Goal: Find contact information: Obtain details needed to contact an individual or organization

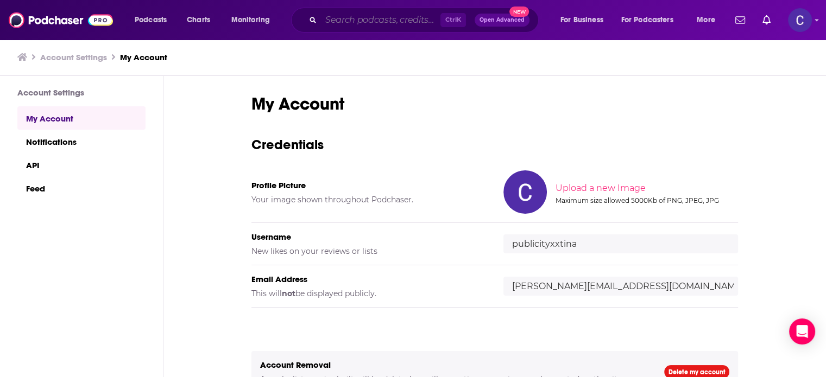
click at [347, 21] on input "Search podcasts, credits, & more..." at bounding box center [380, 19] width 119 height 17
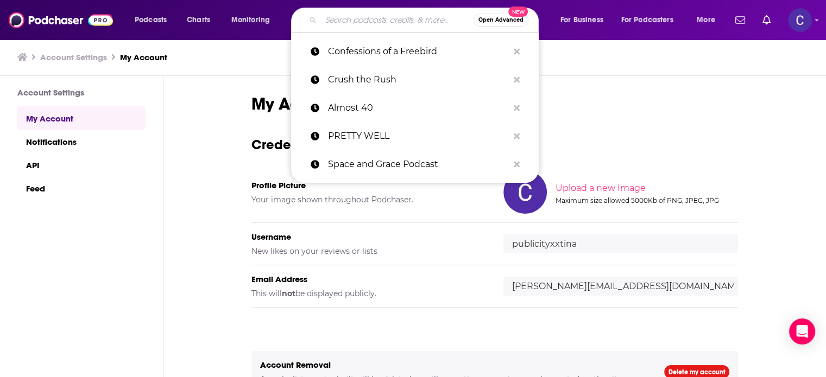
paste input "Life & Business Growth Strategies and Coaching with [PERSON_NAME]"
type input "Life & Business Growth Strategies and Coaching with [PERSON_NAME]"
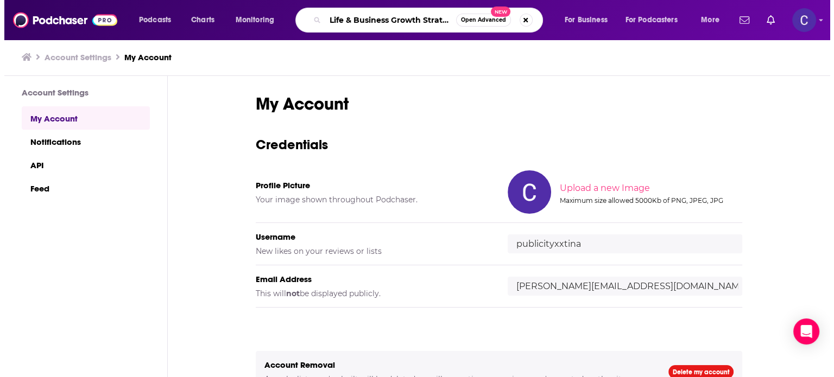
scroll to position [0, 133]
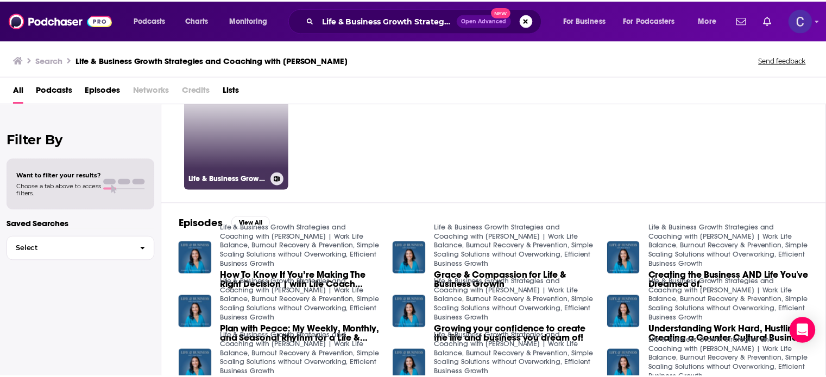
scroll to position [54, 0]
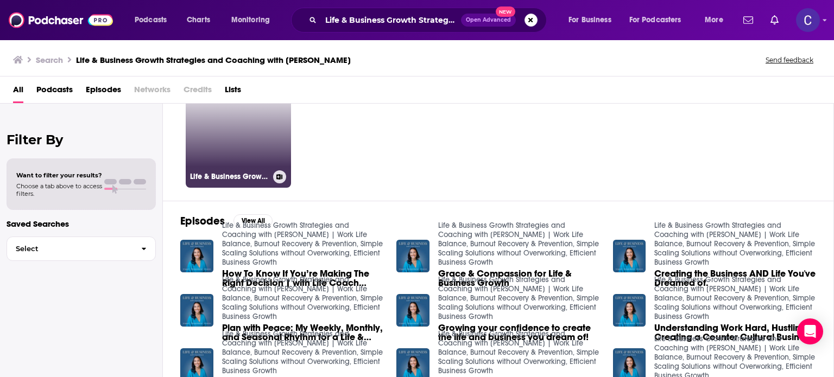
click at [235, 153] on link "Life & Business Growth Strategies and Coaching with Xue Bravo | Work Life Balan…" at bounding box center [238, 135] width 105 height 105
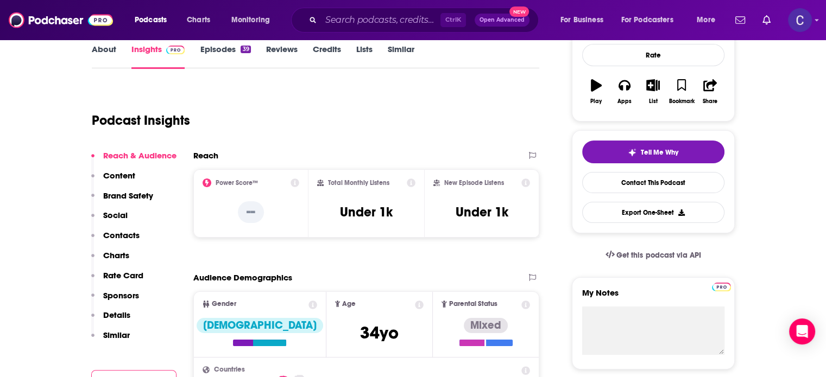
scroll to position [272, 0]
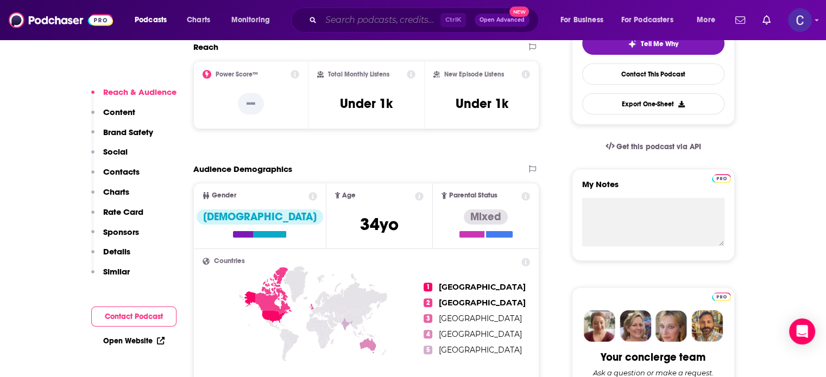
click at [345, 19] on input "Search podcasts, credits, & more..." at bounding box center [380, 19] width 119 height 17
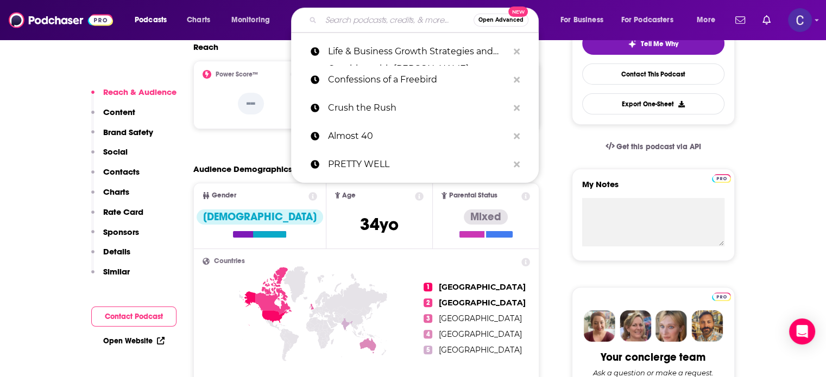
paste input "Creative Entrepreneur"
type input "Creative Entrepreneur"
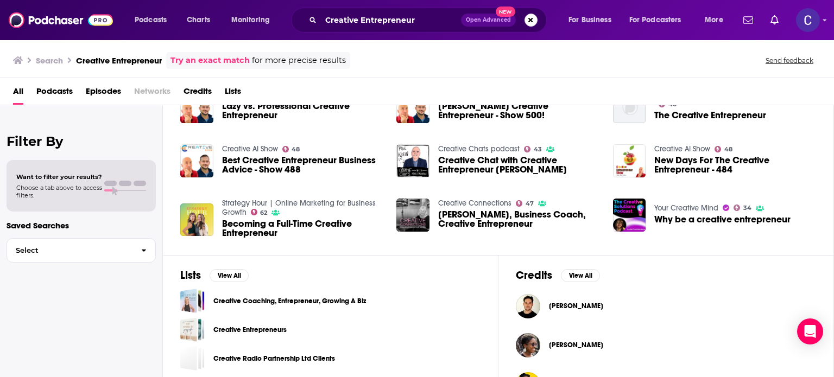
scroll to position [235, 0]
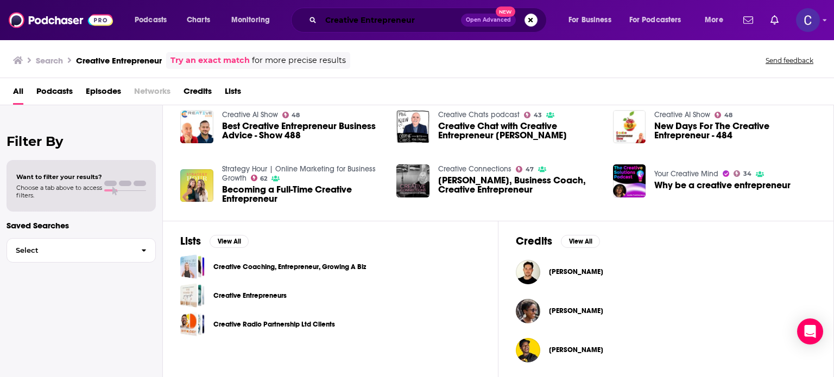
click at [419, 19] on input "Creative Entrepreneur" at bounding box center [391, 19] width 140 height 17
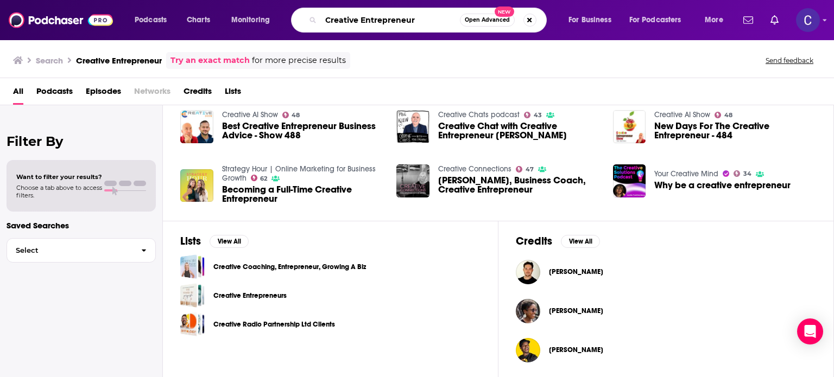
drag, startPoint x: 419, startPoint y: 19, endPoint x: 318, endPoint y: 14, distance: 101.7
click at [313, 19] on div "Creative Entrepreneur Open Advanced New" at bounding box center [419, 20] width 256 height 25
paste input ": A Podcast For Business Growth, Strategy and Monetization"
type input "Creative Entrepreneur: A Podcast For Business Growth, Strategy and Monetization"
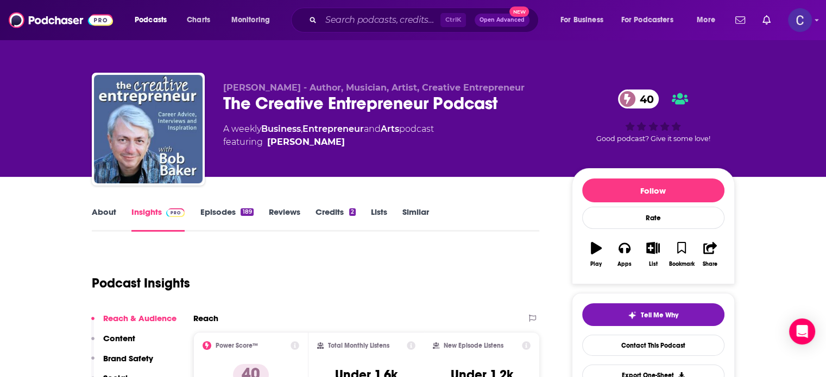
click at [96, 207] on link "About" at bounding box center [104, 219] width 24 height 25
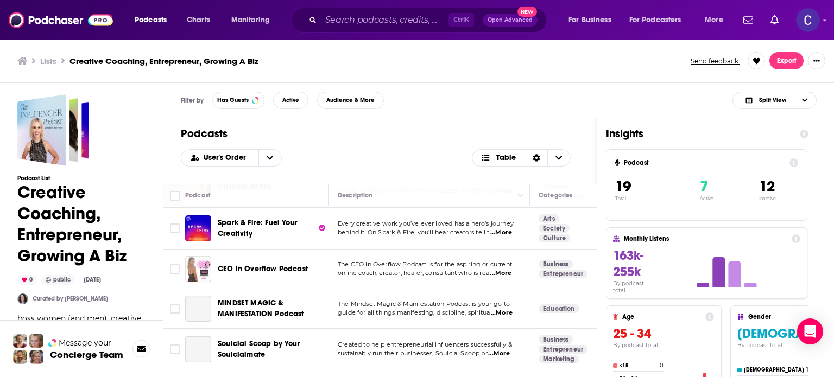
scroll to position [109, 0]
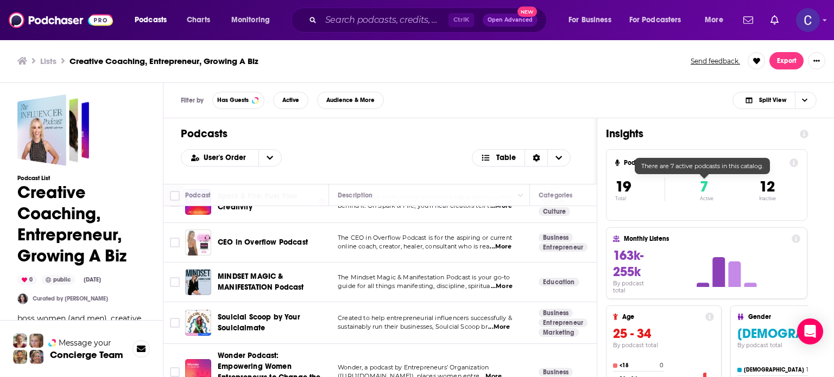
click at [700, 190] on span "7" at bounding box center [704, 187] width 8 height 18
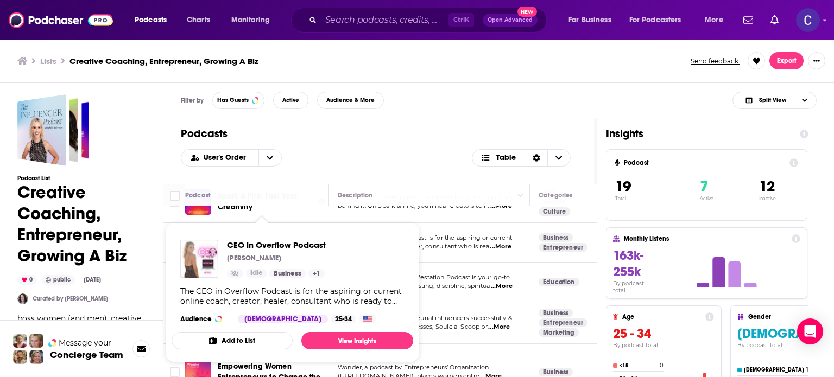
click at [386, 147] on div "Podcasts User's Order Table" at bounding box center [379, 151] width 433 height 66
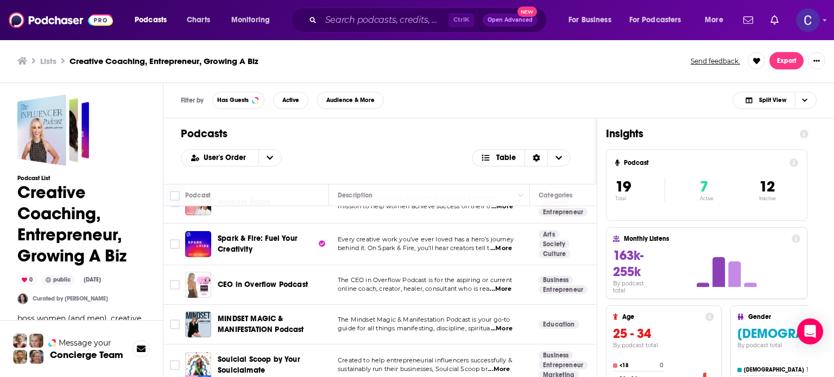
scroll to position [0, 0]
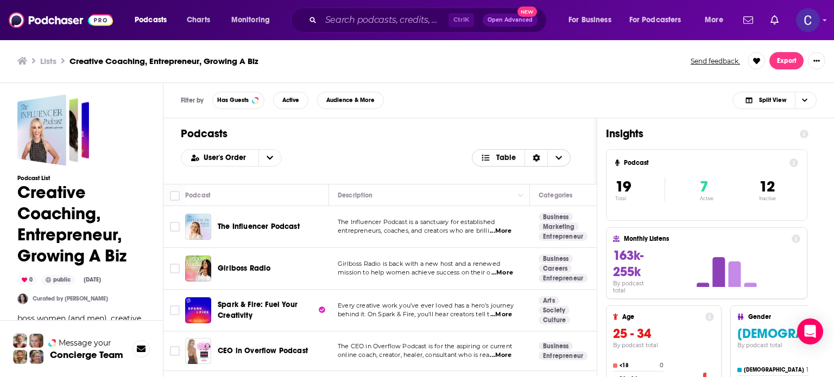
click at [561, 158] on icon "Choose View" at bounding box center [559, 158] width 7 height 4
click at [374, 156] on div "User's Order Table Card Table" at bounding box center [380, 157] width 399 height 17
click at [267, 156] on icon "open menu" at bounding box center [270, 158] width 7 height 8
click at [350, 152] on div "User's Order User's Order Alphabetical Power Score Table" at bounding box center [380, 157] width 399 height 17
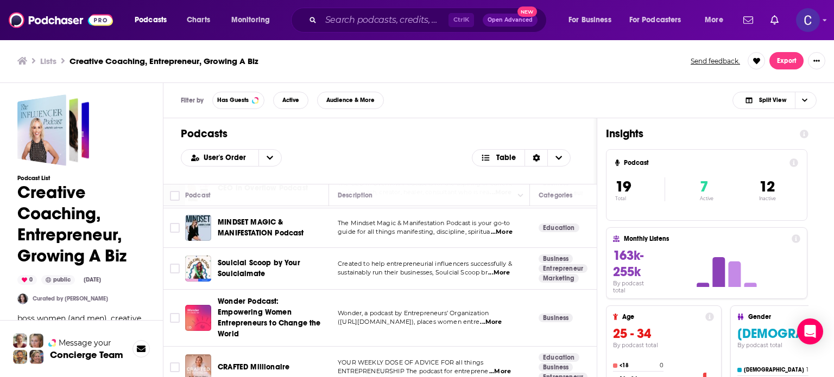
scroll to position [217, 0]
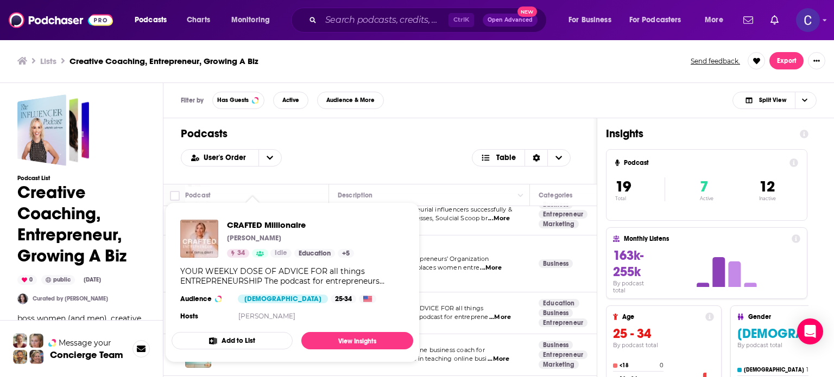
click at [365, 139] on h1 "Podcasts" at bounding box center [380, 134] width 399 height 14
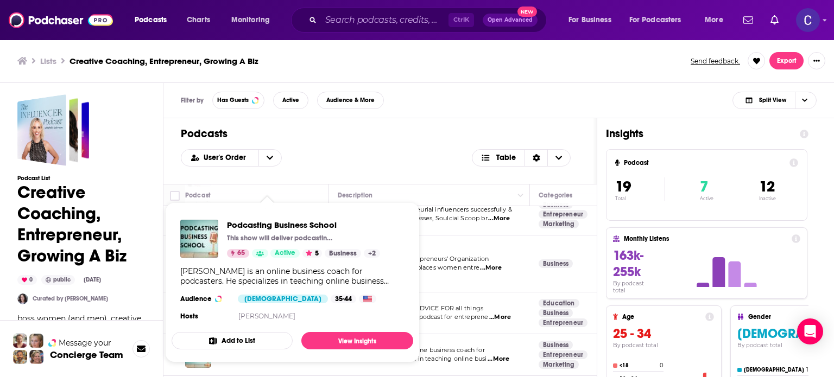
click at [433, 153] on div "User's Order Table" at bounding box center [380, 157] width 399 height 17
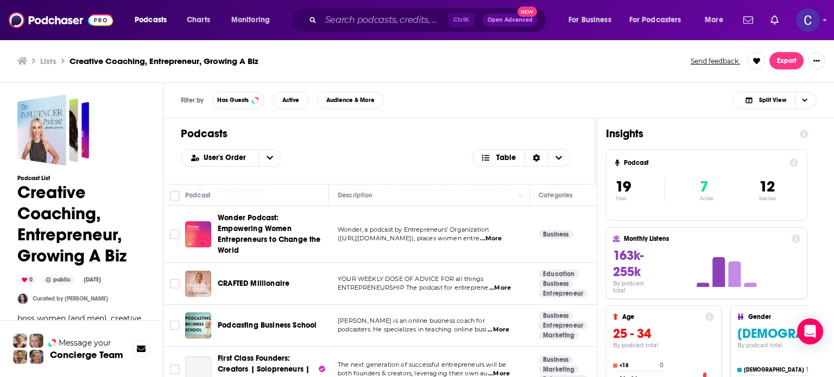
scroll to position [272, 0]
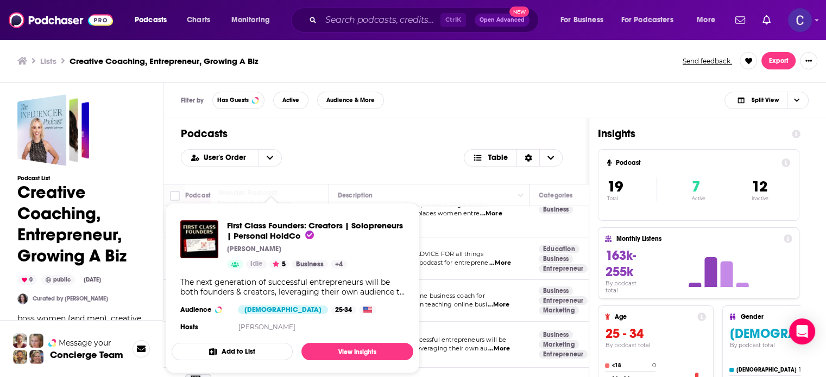
click at [362, 158] on div "User's Order Table" at bounding box center [376, 157] width 391 height 17
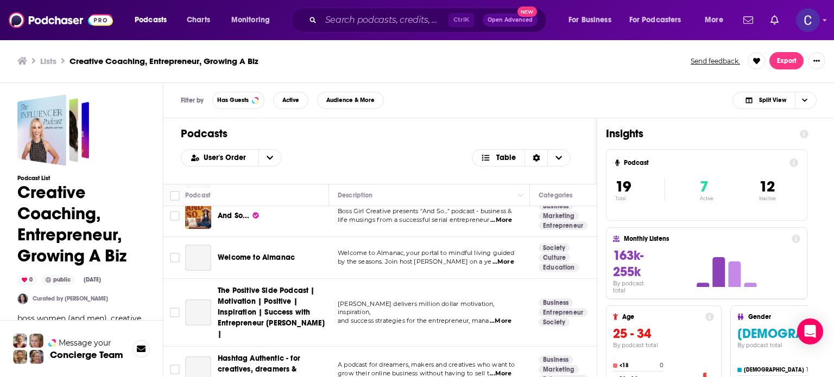
scroll to position [489, 0]
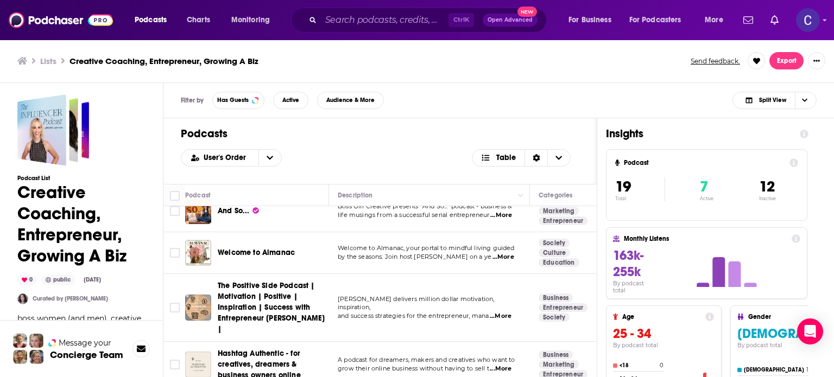
click at [343, 151] on div "User's Order Table" at bounding box center [380, 157] width 399 height 17
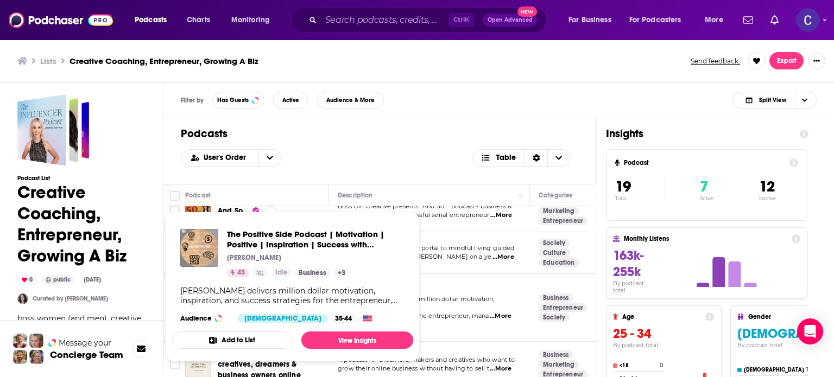
click at [356, 140] on h1 "Podcasts" at bounding box center [380, 134] width 399 height 14
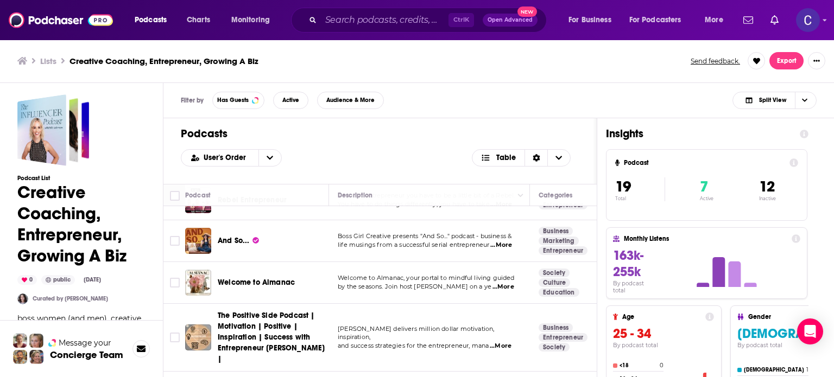
scroll to position [435, 0]
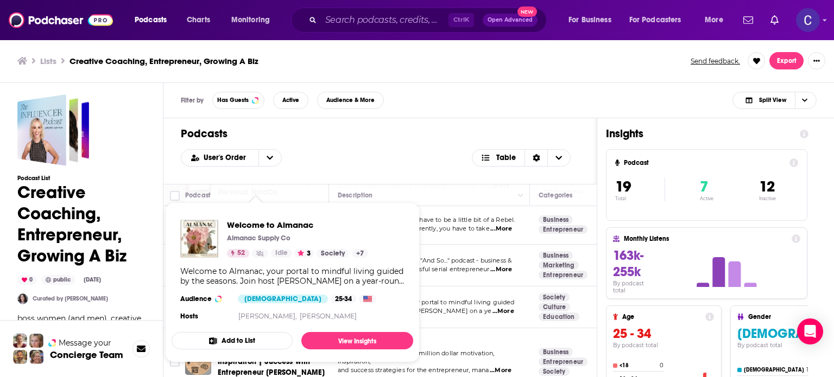
click at [390, 155] on div "User's Order Table" at bounding box center [380, 157] width 399 height 17
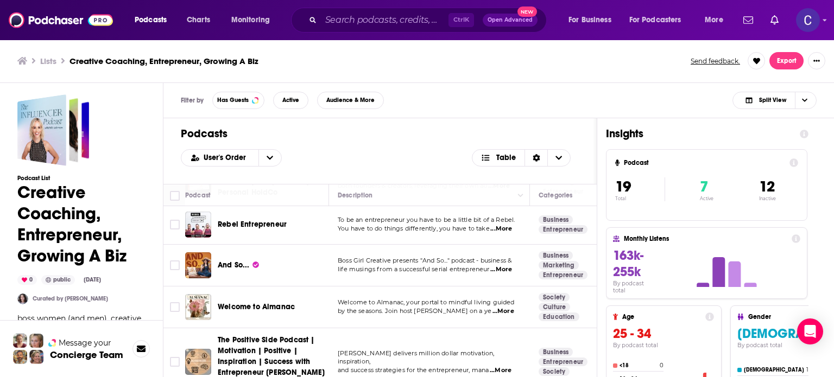
scroll to position [380, 0]
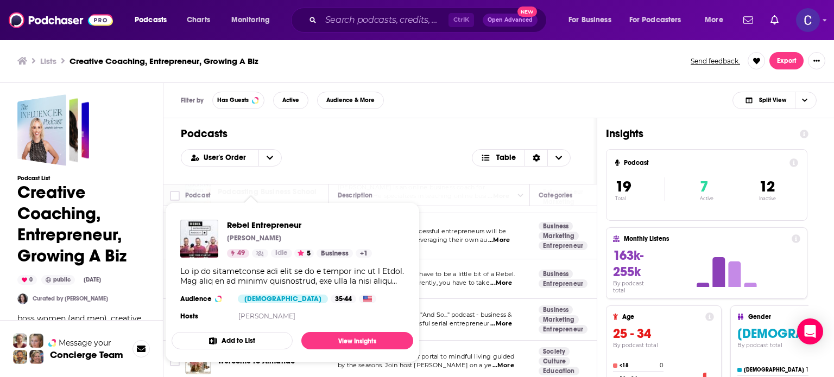
click at [372, 160] on div "User's Order Table" at bounding box center [380, 157] width 399 height 17
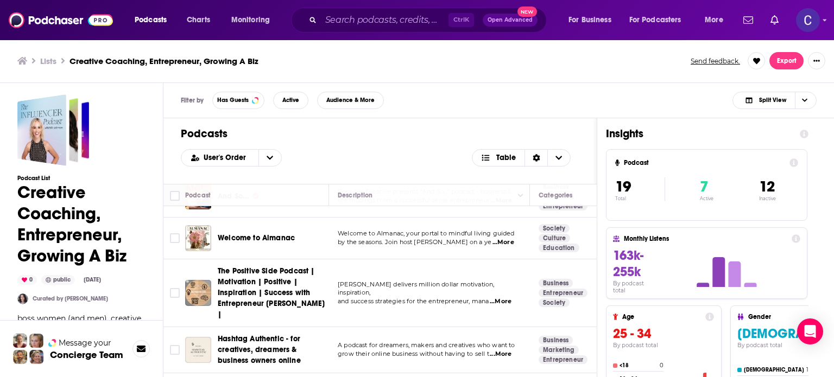
scroll to position [597, 0]
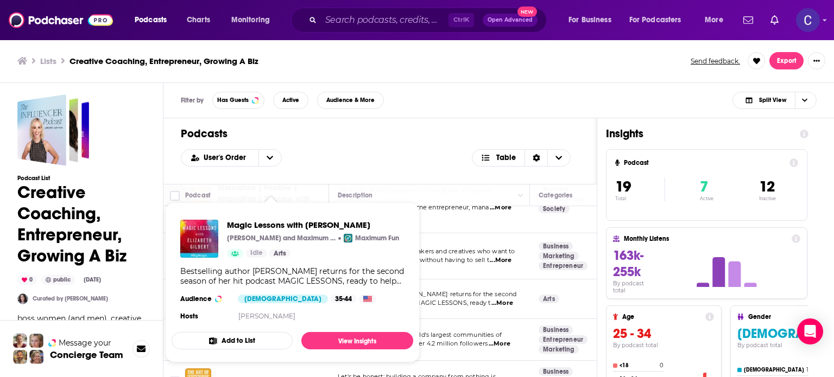
click at [358, 160] on div "User's Order Table" at bounding box center [380, 157] width 399 height 17
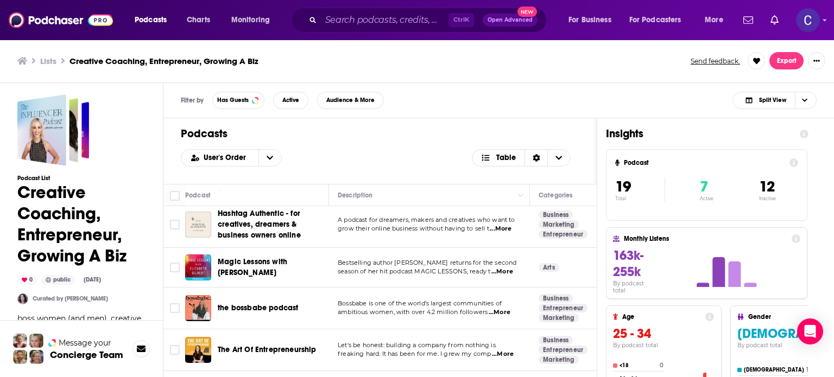
scroll to position [646, 0]
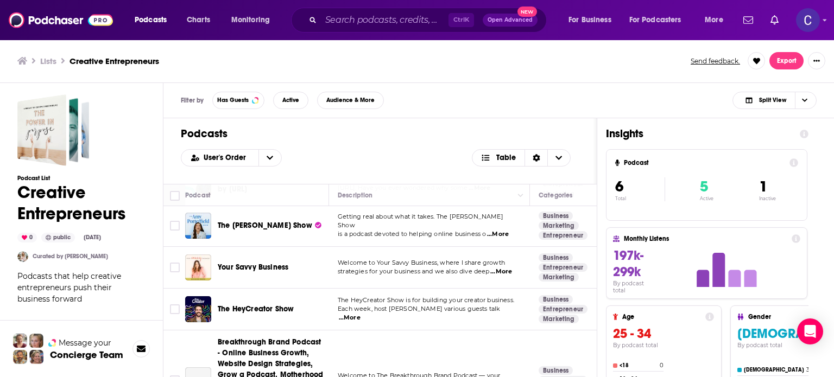
scroll to position [133, 0]
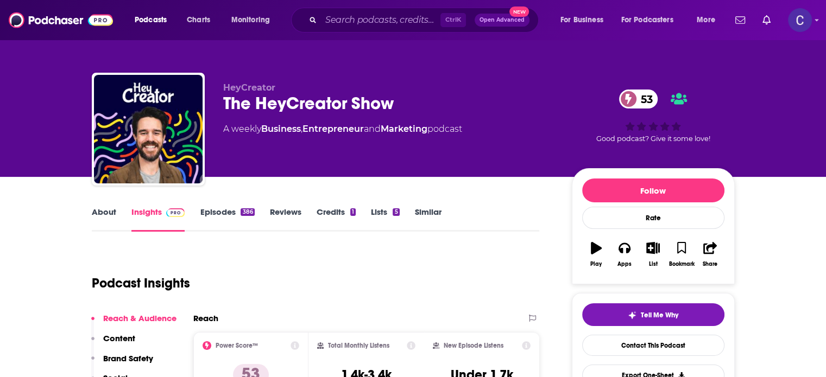
click at [218, 205] on div "About Insights Episodes 386 Reviews Credits 1 Lists 5 Similar" at bounding box center [316, 218] width 448 height 27
click at [222, 213] on link "Episodes 386" at bounding box center [227, 219] width 54 height 25
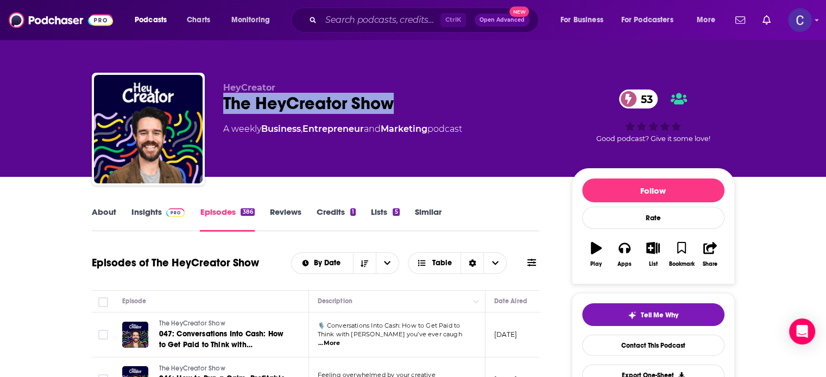
drag, startPoint x: 222, startPoint y: 100, endPoint x: 390, endPoint y: 100, distance: 168.4
click at [390, 100] on div "HeyCreator The HeyCreator Show 53 A weekly Business , Entrepreneur and Marketin…" at bounding box center [413, 131] width 643 height 117
copy h2 "The HeyCreator Show"
click at [149, 212] on link "Insights" at bounding box center [158, 219] width 54 height 25
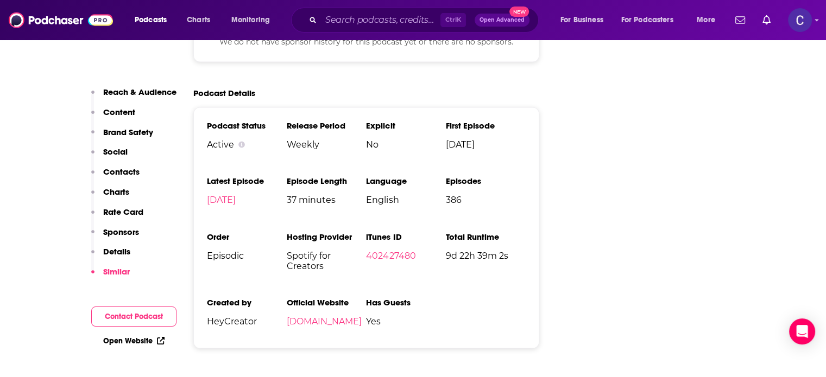
scroll to position [1792, 0]
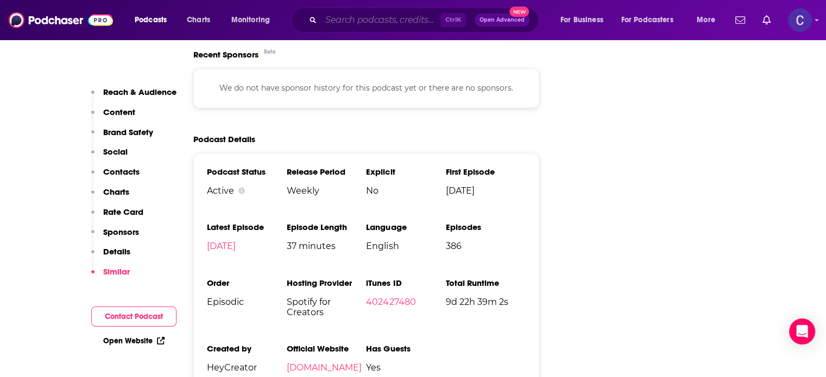
click at [394, 23] on input "Search podcasts, credits, & more..." at bounding box center [380, 19] width 119 height 17
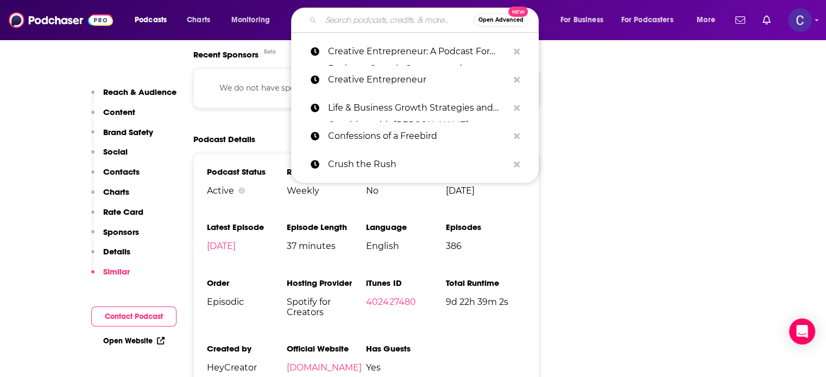
paste input "7 Figures Club: A Business Growth Podcast"
type input "7 Figures Club: A Business Growth Podcast"
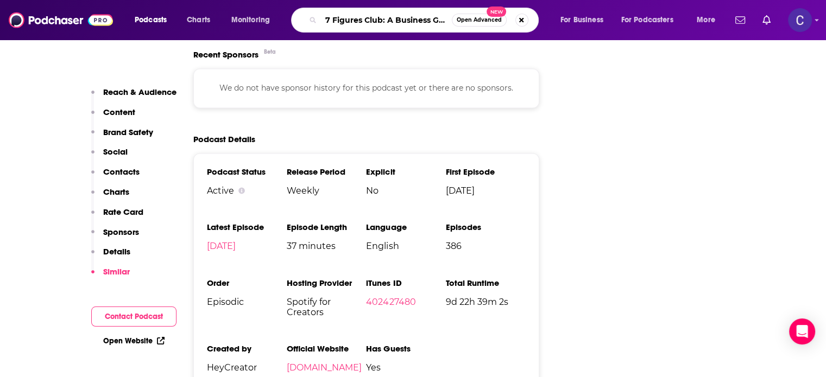
scroll to position [0, 50]
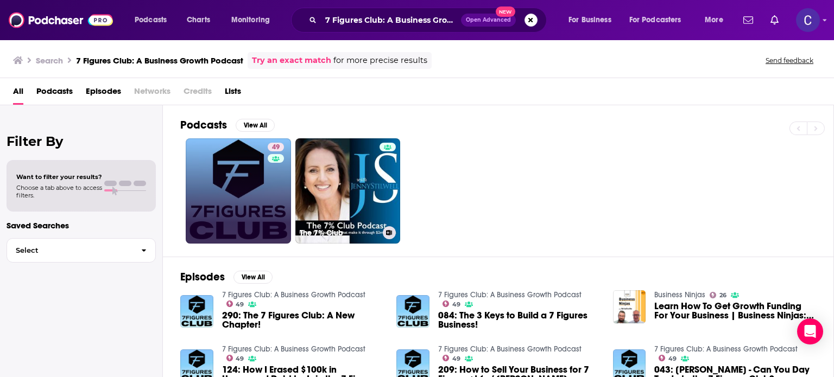
click at [247, 180] on link "49" at bounding box center [238, 191] width 105 height 105
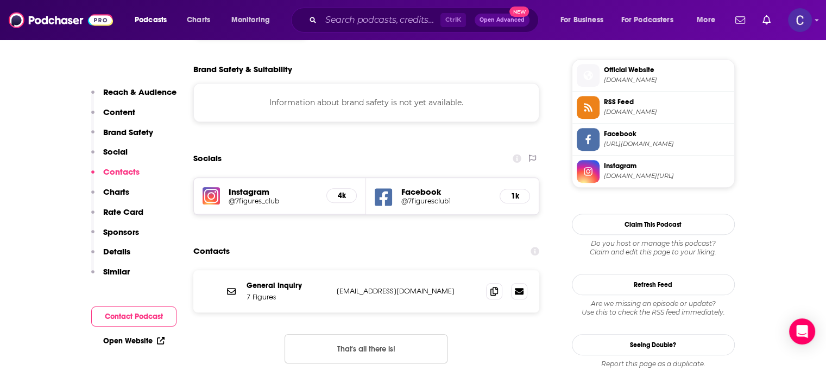
scroll to position [978, 0]
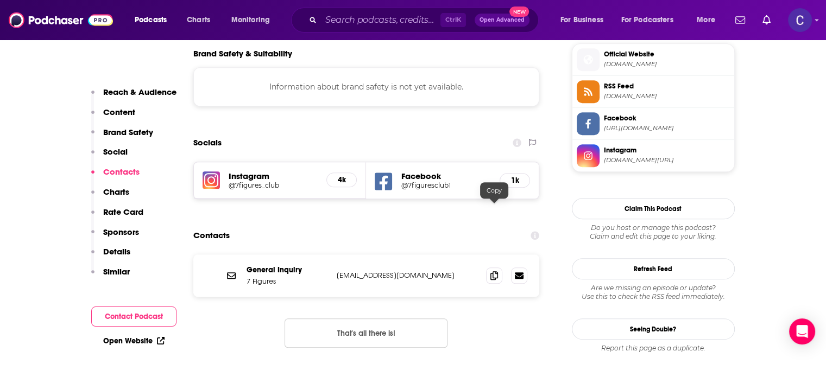
drag, startPoint x: 493, startPoint y: 210, endPoint x: 791, endPoint y: 200, distance: 298.3
click at [500, 268] on span at bounding box center [494, 276] width 16 height 16
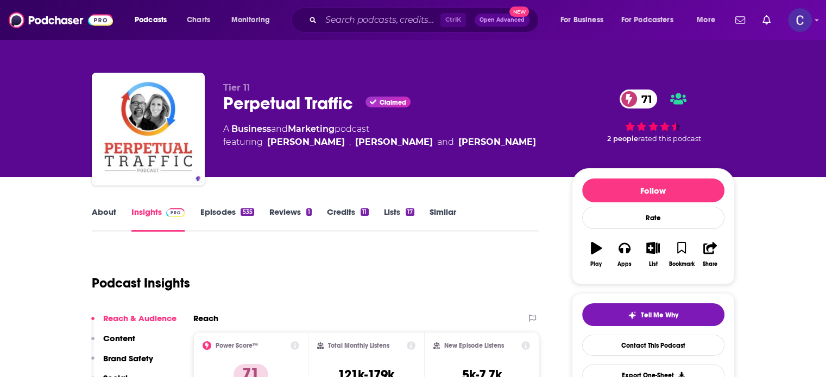
click at [228, 210] on link "Episodes 535" at bounding box center [227, 219] width 54 height 25
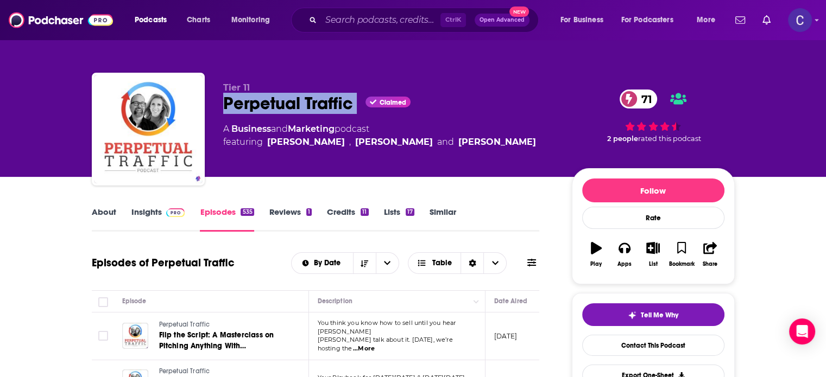
drag, startPoint x: 226, startPoint y: 104, endPoint x: 357, endPoint y: 107, distance: 131.5
click at [357, 107] on div "Perpetual Traffic Claimed 71" at bounding box center [388, 103] width 331 height 21
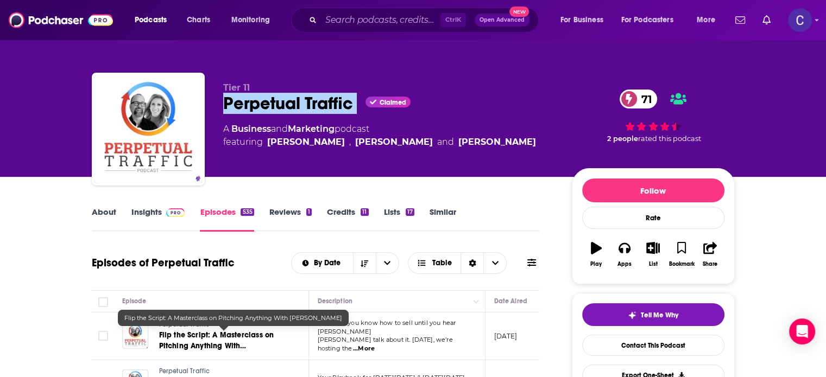
scroll to position [109, 0]
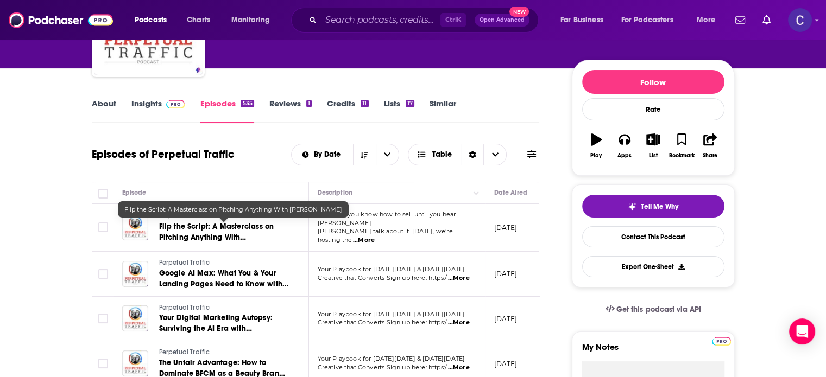
click at [154, 105] on link "Insights" at bounding box center [158, 110] width 54 height 25
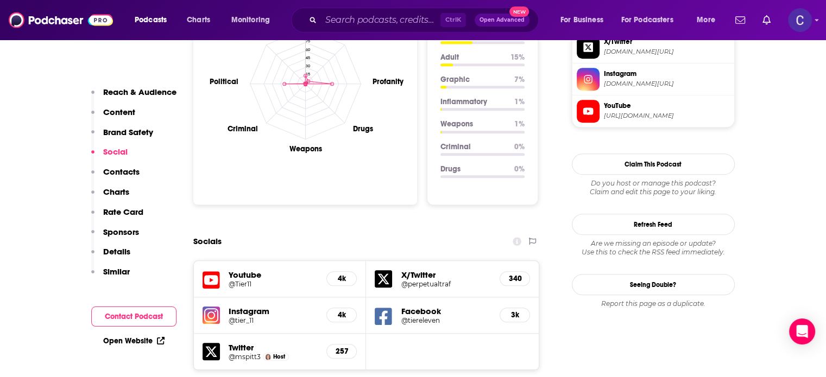
scroll to position [1358, 0]
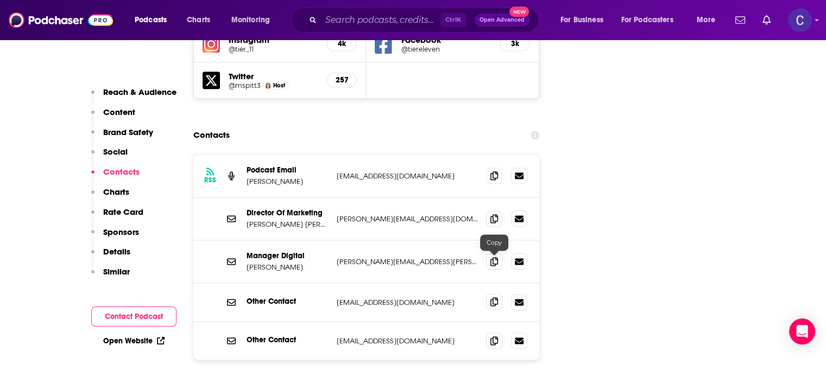
click at [495, 298] on icon at bounding box center [494, 302] width 8 height 9
click at [410, 16] on input "Search podcasts, credits, & more..." at bounding box center [380, 19] width 119 height 17
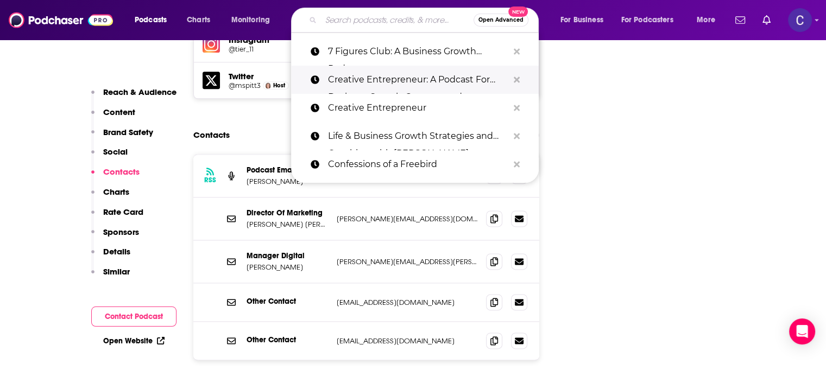
click at [424, 74] on p "Creative Entrepreneur: A Podcast For Business Growth, Strategy and Monetization" at bounding box center [418, 80] width 180 height 28
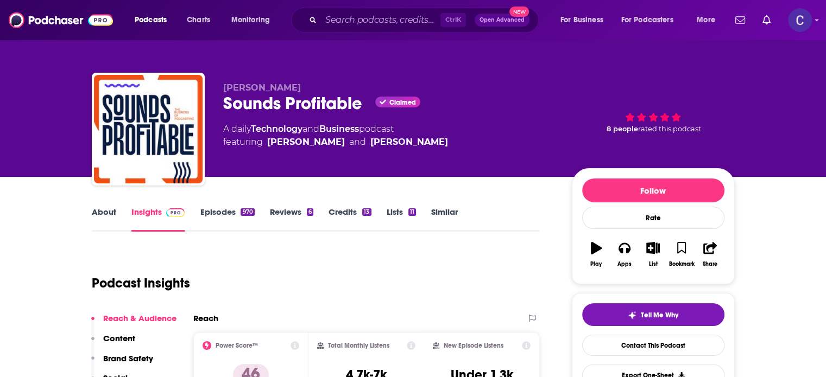
click at [222, 215] on link "Episodes 970" at bounding box center [227, 219] width 54 height 25
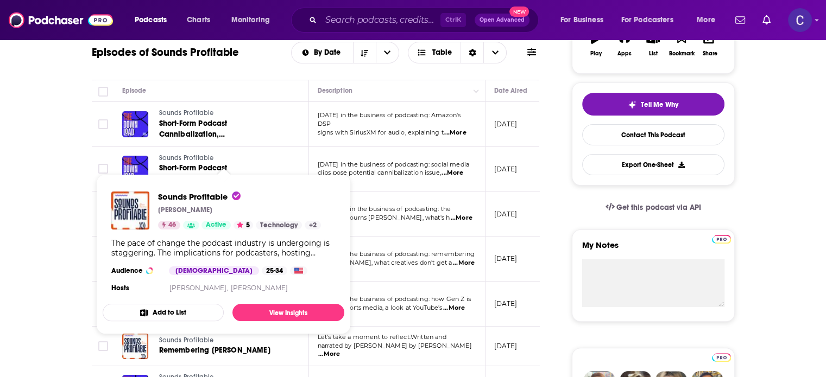
scroll to position [217, 0]
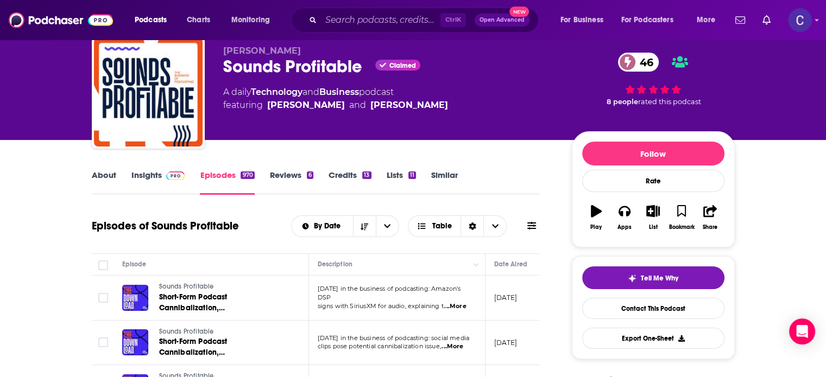
scroll to position [54, 0]
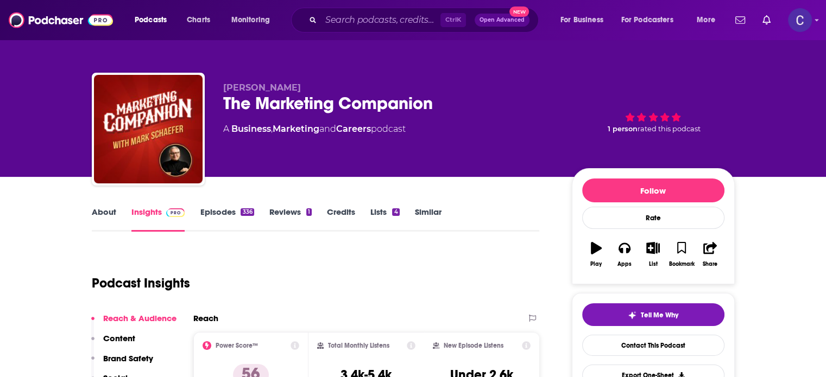
click at [100, 213] on link "About" at bounding box center [104, 219] width 24 height 25
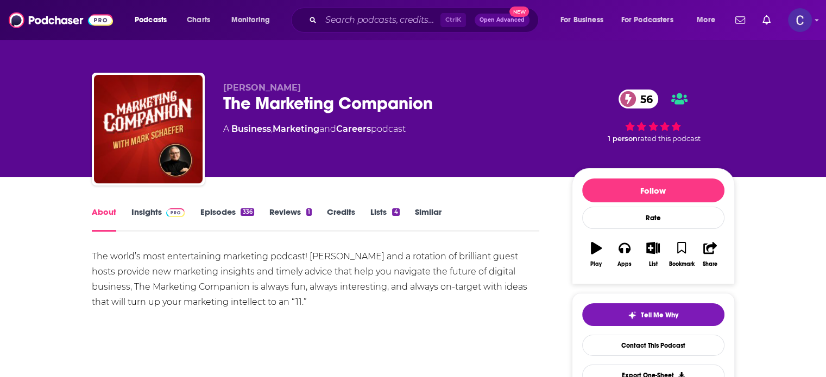
click at [219, 214] on link "Episodes 336" at bounding box center [227, 219] width 54 height 25
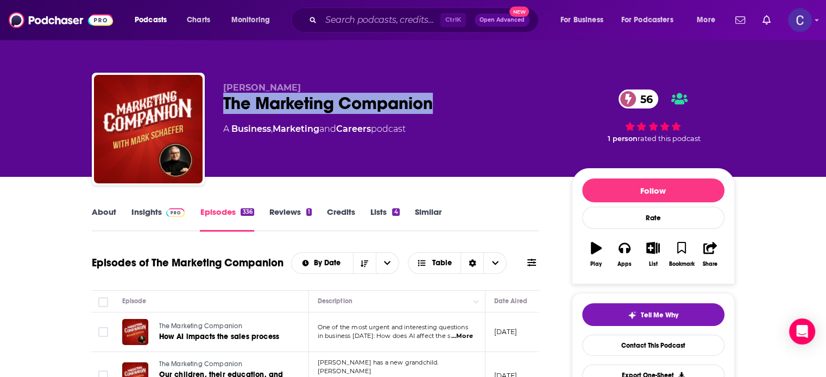
drag, startPoint x: 224, startPoint y: 98, endPoint x: 430, endPoint y: 98, distance: 205.9
click at [430, 98] on div "The Marketing Companion 56" at bounding box center [388, 103] width 331 height 21
copy h2 "The Marketing Companion"
click at [152, 209] on link "Insights" at bounding box center [158, 219] width 54 height 25
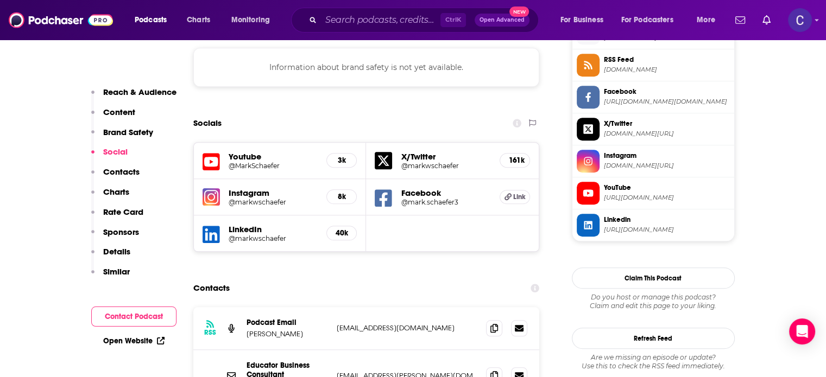
scroll to position [1032, 0]
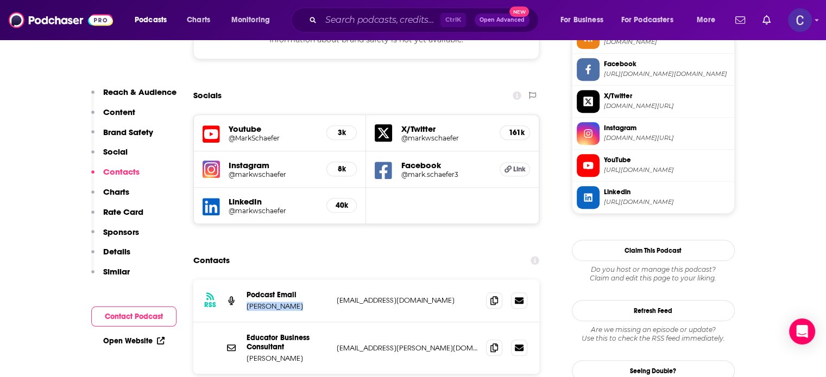
drag, startPoint x: 243, startPoint y: 258, endPoint x: 315, endPoint y: 266, distance: 72.1
click at [315, 280] on div "RSS Podcast Email Mark Schaefer m_rialta@yahoo.com m_rialta@yahoo.com" at bounding box center [366, 301] width 347 height 43
copy p "Mark Schaefer"
click at [493, 343] on icon at bounding box center [494, 347] width 8 height 9
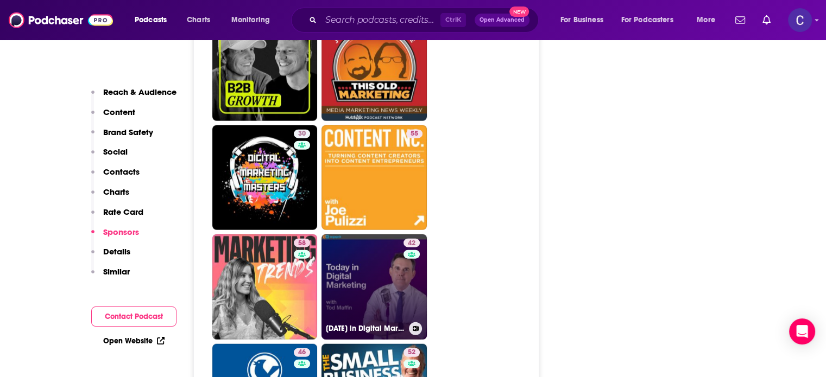
scroll to position [2661, 0]
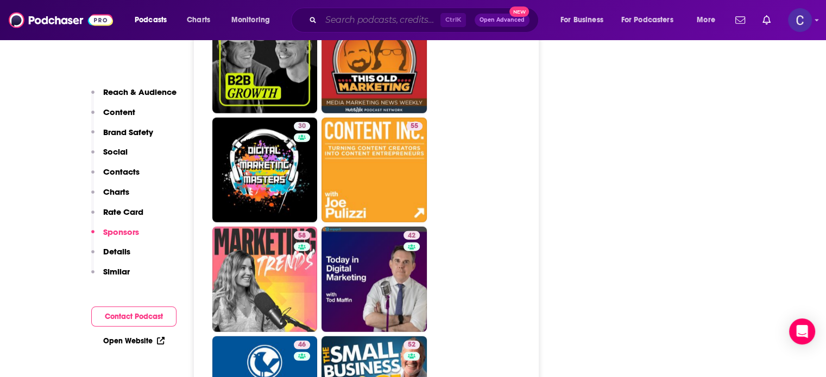
click at [407, 22] on input "Search podcasts, credits, & more..." at bounding box center [380, 19] width 119 height 17
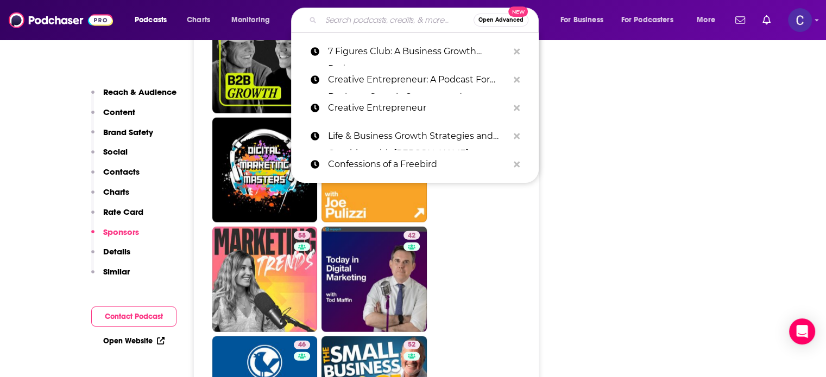
paste input "The Abundant Coach"
type input "The Abundant Coach"
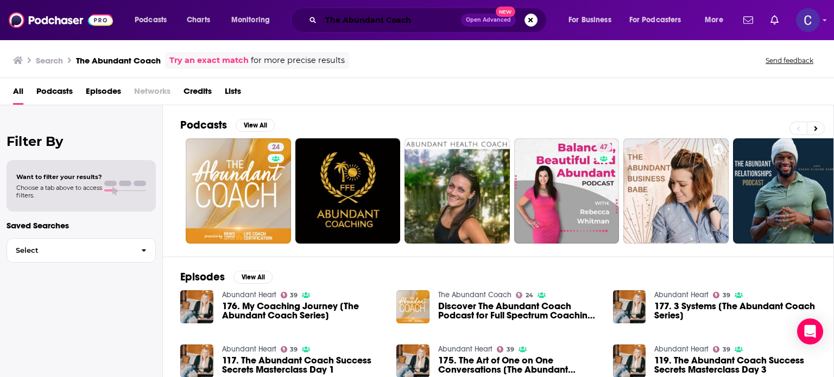
drag, startPoint x: 410, startPoint y: 15, endPoint x: 416, endPoint y: 14, distance: 6.1
click at [410, 15] on input "The Abundant Coach" at bounding box center [391, 19] width 140 height 17
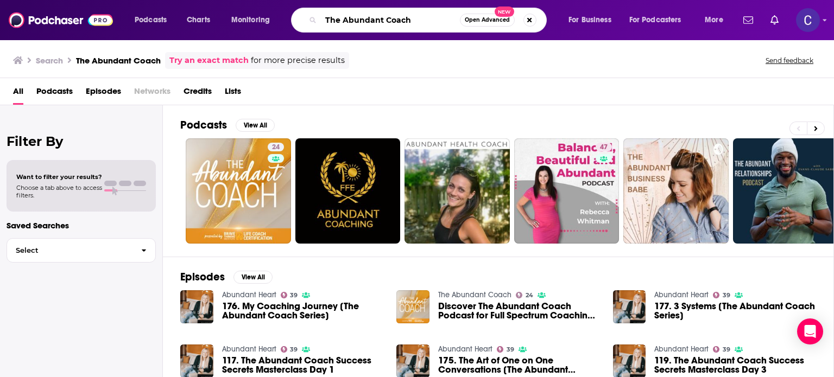
click at [416, 14] on input "The Abundant Coach" at bounding box center [390, 19] width 139 height 17
drag, startPoint x: 413, startPoint y: 17, endPoint x: 305, endPoint y: 9, distance: 107.9
click at [301, 18] on div "The Abundant Coach Open Advanced New" at bounding box center [419, 20] width 256 height 25
paste input "catherine.ramirez@bravethinkinginstitute.com"
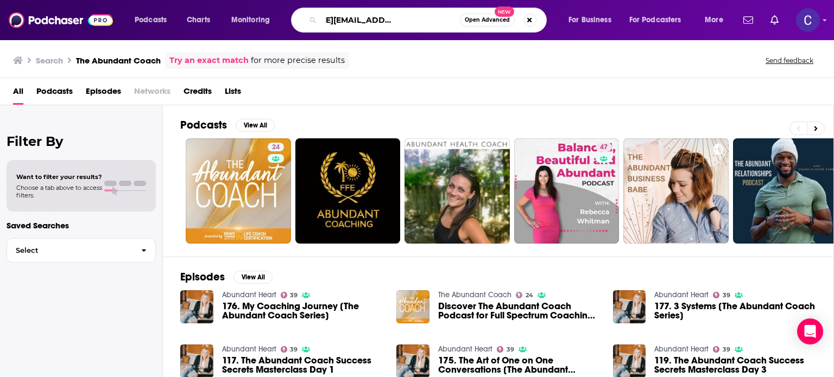
type input "catherine.ramirez@bravethinkinginstitute.com"
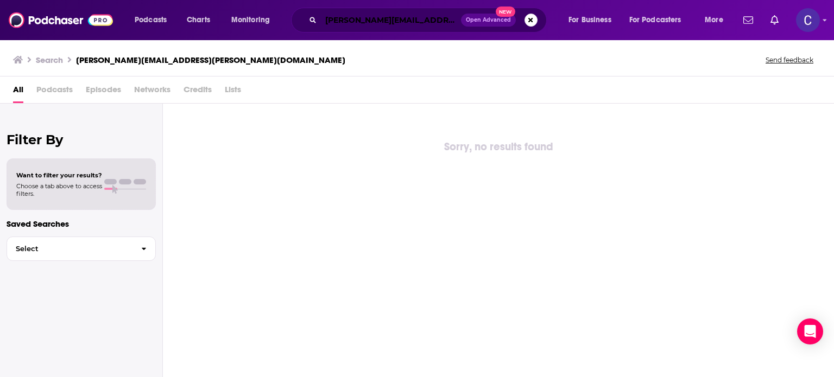
click at [430, 20] on input "catherine.ramirez@bravethinkinginstitute.com" at bounding box center [391, 19] width 140 height 17
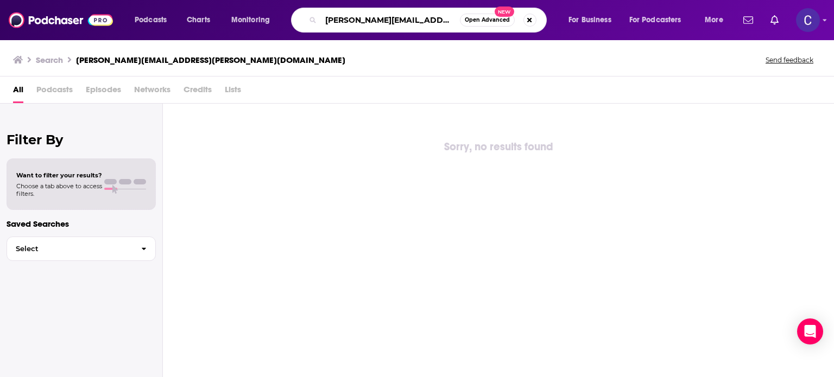
click at [446, 19] on input "catherine.ramirez@bravethinkinginstitute.com" at bounding box center [390, 19] width 139 height 17
drag, startPoint x: 326, startPoint y: 20, endPoint x: 525, endPoint y: 19, distance: 199.3
click at [525, 19] on div "catherine.ramirez@bravethinkinginstitute.com Open Advanced New" at bounding box center [419, 20] width 256 height 25
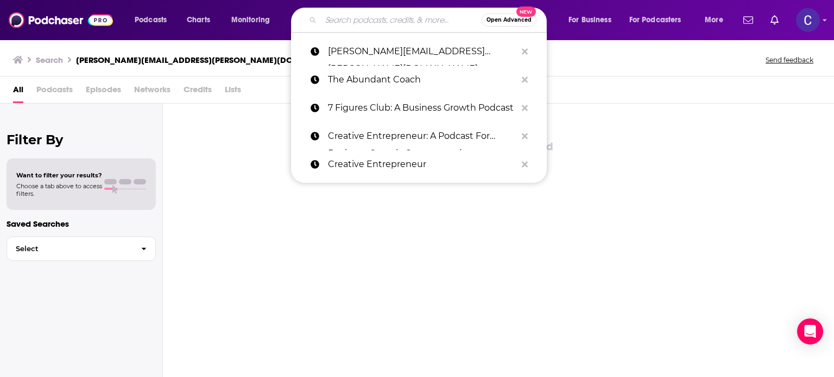
scroll to position [0, 0]
click at [524, 49] on icon "Search podcasts, credits, & more..." at bounding box center [525, 51] width 6 height 9
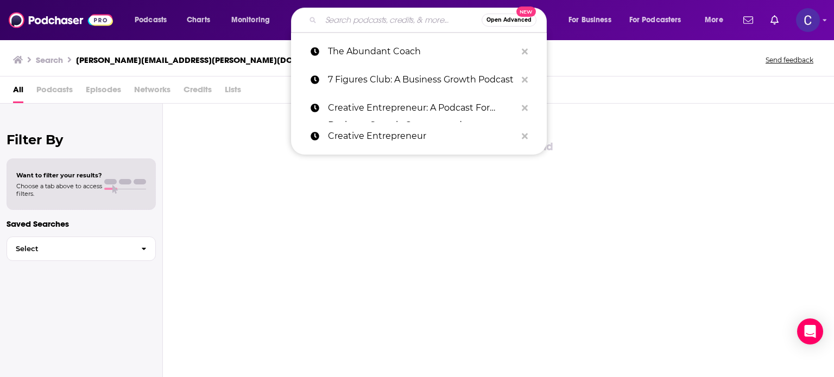
click at [421, 20] on input "Search podcasts, credits, & more..." at bounding box center [401, 19] width 161 height 17
paste input "Make It Happen: Business Coaching & Growth Strategy for Women Entrepreneurs"
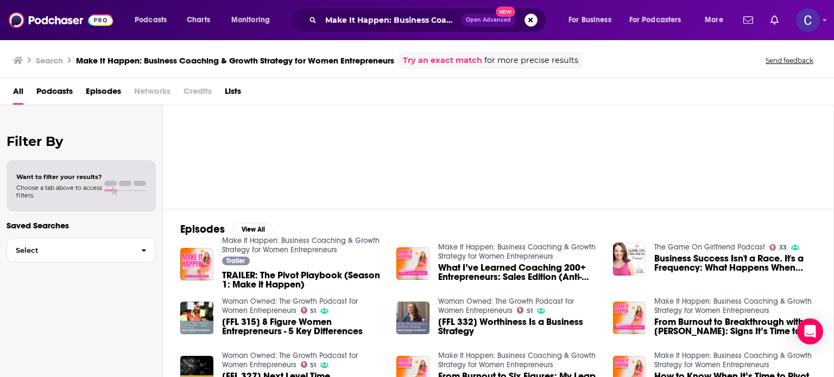
scroll to position [163, 0]
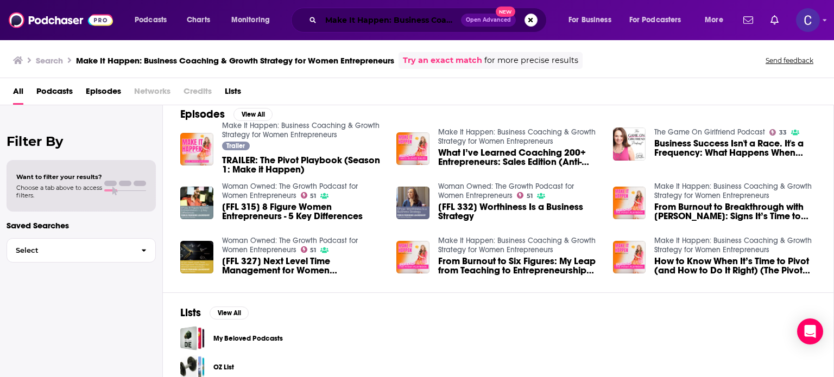
click at [406, 17] on input "Make It Happen: Business Coaching & Growth Strategy for Women Entrepreneurs" at bounding box center [391, 19] width 140 height 17
click at [406, 23] on input "Make It Happen: Business Coaching & Growth Strategy for Women Entrepreneurs" at bounding box center [391, 19] width 140 height 17
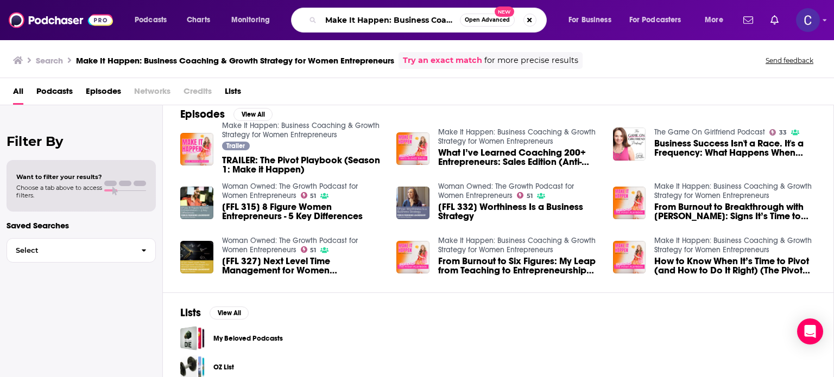
paste input "Business Of Therapy"
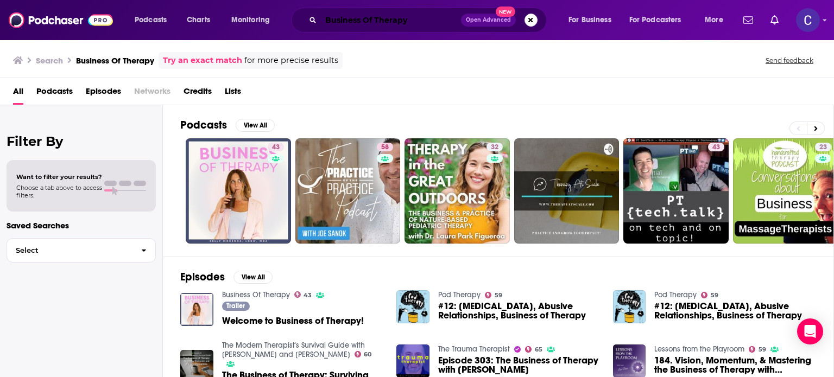
click at [414, 19] on input "Business Of Therapy" at bounding box center [391, 19] width 140 height 17
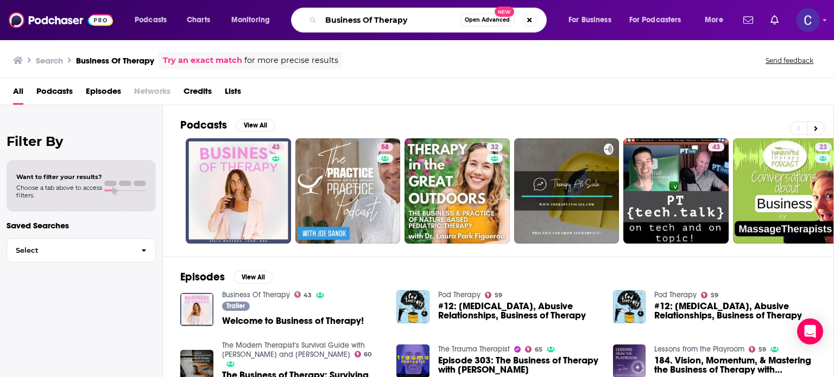
drag, startPoint x: 415, startPoint y: 19, endPoint x: 285, endPoint y: 22, distance: 129.8
click at [285, 22] on div "Podcasts Charts Monitoring Business Of Therapy Open Advanced New For Business F…" at bounding box center [430, 20] width 607 height 25
paste input "She's Just Getting Started"
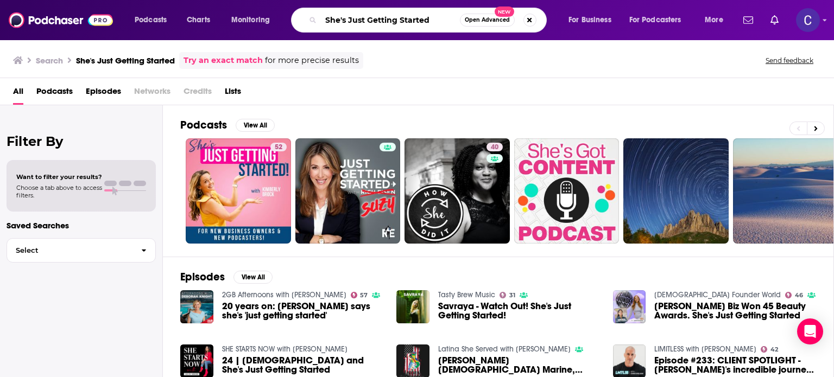
drag, startPoint x: 442, startPoint y: 17, endPoint x: 211, endPoint y: 30, distance: 231.7
click at [212, 31] on div "Podcasts Charts Monitoring She's Just Getting Started Open Advanced New For Bus…" at bounding box center [430, 20] width 607 height 25
paste input "The Business of Becoming"
type input "The Business of Becoming"
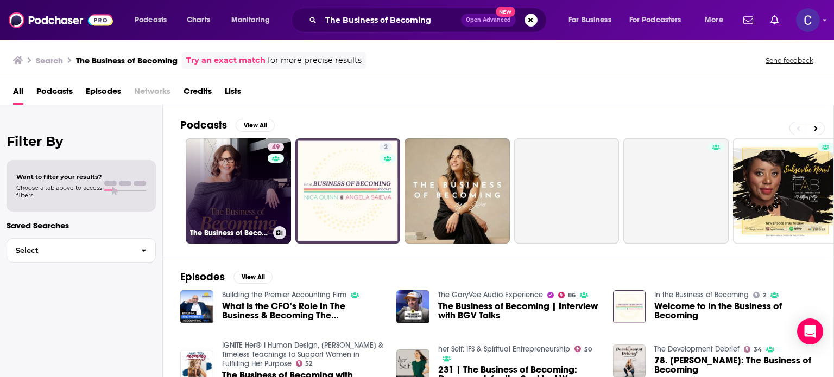
click at [268, 183] on div "49" at bounding box center [277, 185] width 19 height 84
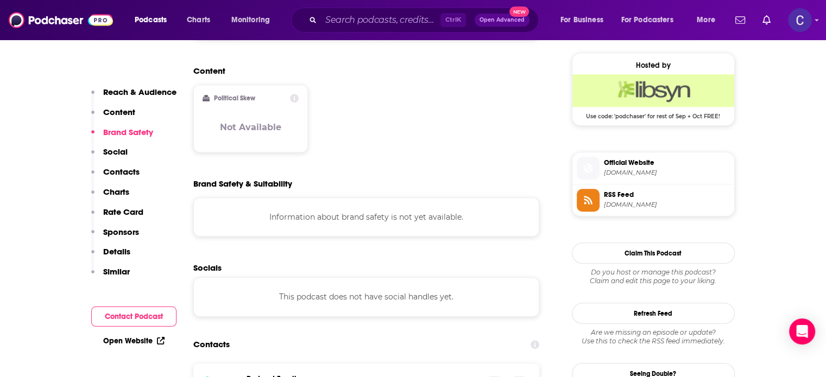
scroll to position [923, 0]
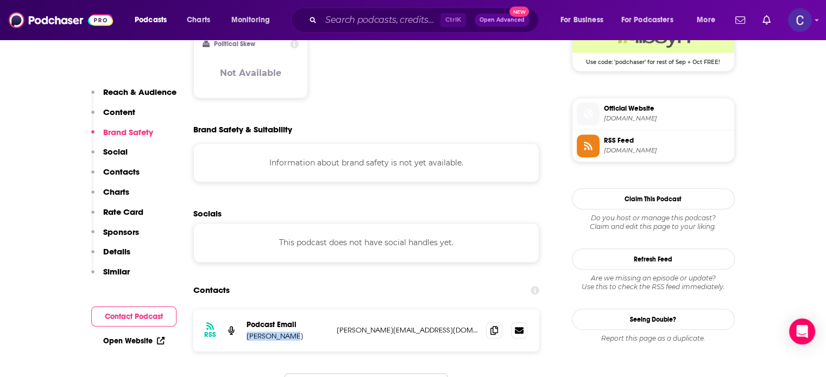
drag, startPoint x: 246, startPoint y: 268, endPoint x: 297, endPoint y: 270, distance: 51.1
click at [297, 310] on div "RSS Podcast Email Lori Kennedy lori@thewbh.com lori@thewbh.com" at bounding box center [366, 331] width 347 height 42
copy p "Lori Kennedy"
click at [494, 326] on icon at bounding box center [494, 330] width 8 height 9
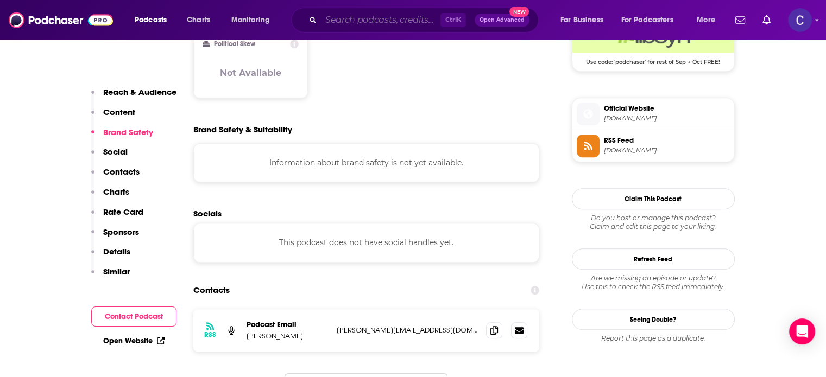
click at [378, 20] on input "Search podcasts, credits, & more..." at bounding box center [380, 19] width 119 height 17
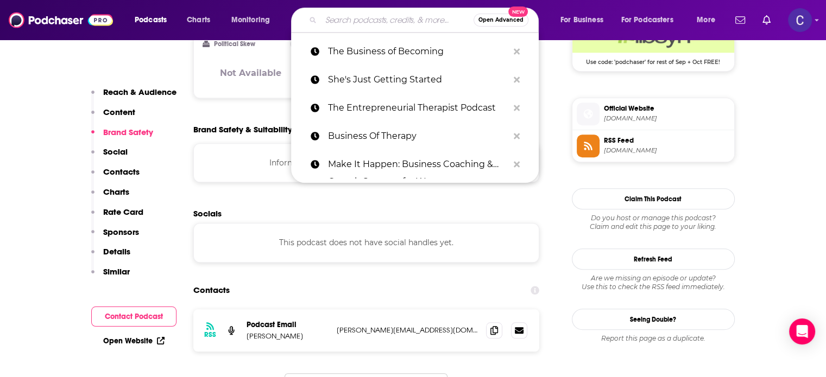
paste input "The Jamie Sea Show"
type input "The Jamie Sea Show"
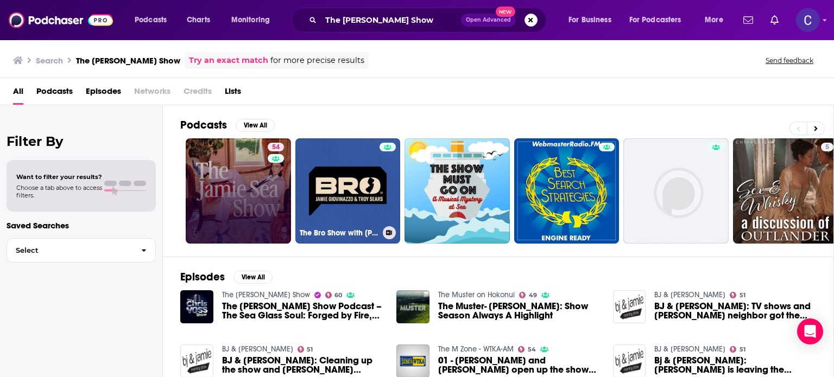
click at [246, 199] on link "54" at bounding box center [238, 191] width 105 height 105
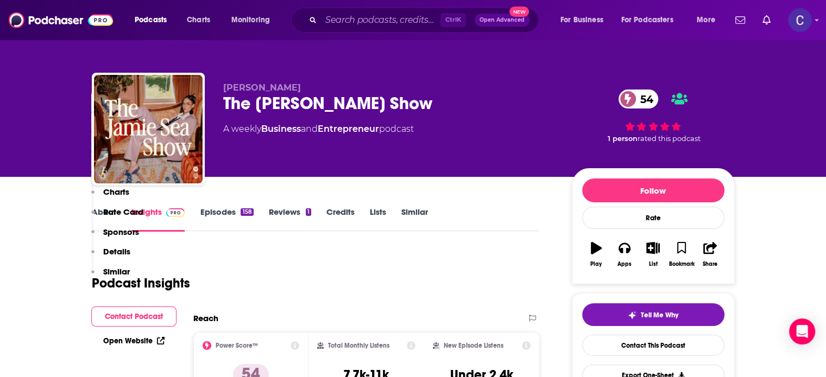
scroll to position [923, 0]
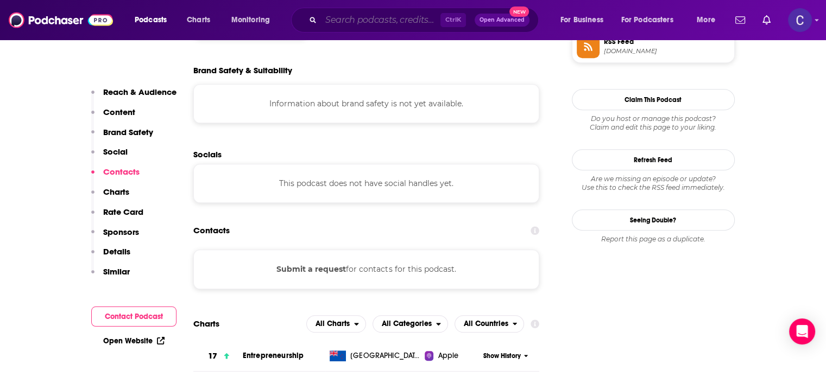
click at [341, 18] on input "Search podcasts, credits, & more..." at bounding box center [380, 19] width 119 height 17
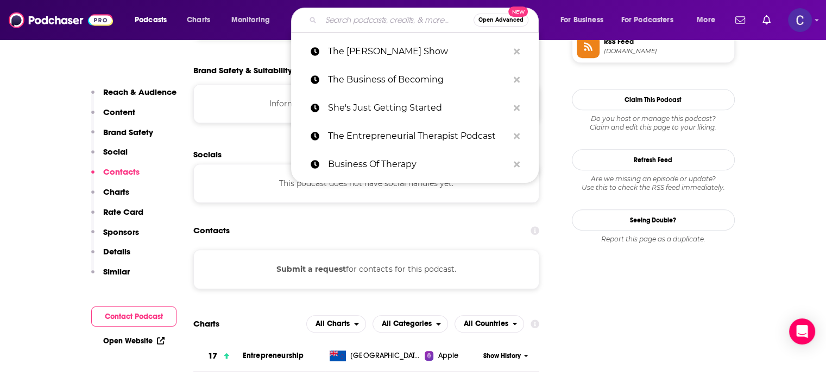
paste input "The Midlife Business Coach"
type input "The Midlife Business Coach"
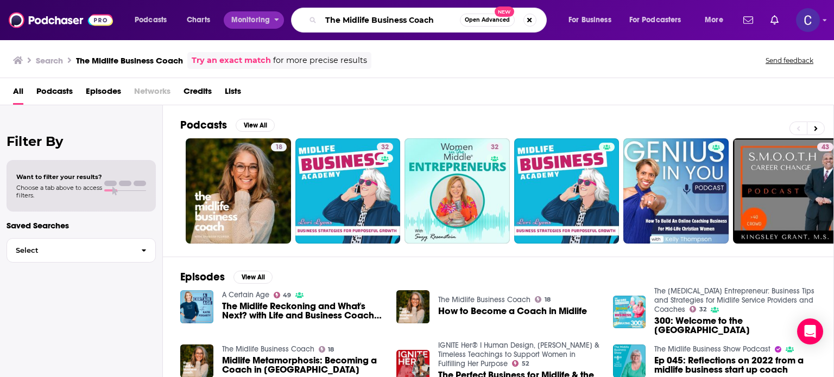
drag, startPoint x: 437, startPoint y: 21, endPoint x: 246, endPoint y: 15, distance: 191.3
click at [246, 15] on div "Podcasts Charts Monitoring The Midlife Business Coach Open Advanced New For Bus…" at bounding box center [430, 20] width 607 height 25
paste input "Abundant"
type input "The Abundant Coach"
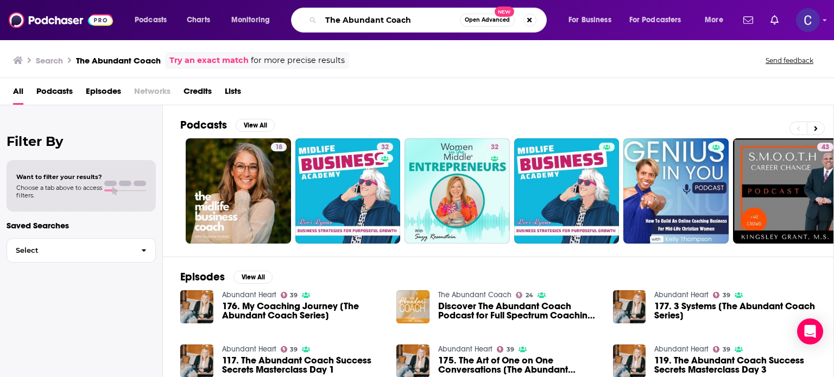
click at [410, 20] on input "The Abundant Coach" at bounding box center [390, 19] width 139 height 17
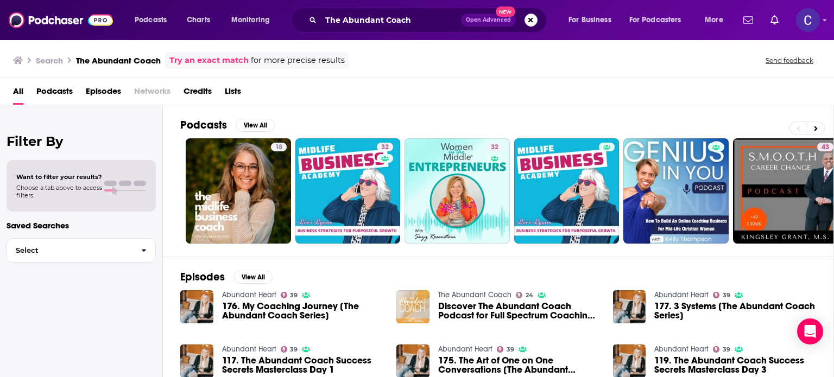
click at [408, 303] on img "Discover The Abundant Coach Podcast for Full Spectrum Coaching Success" at bounding box center [412, 307] width 33 height 33
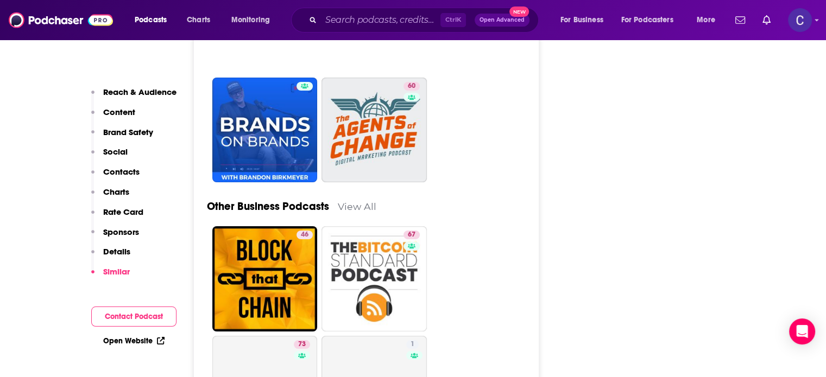
scroll to position [4019, 0]
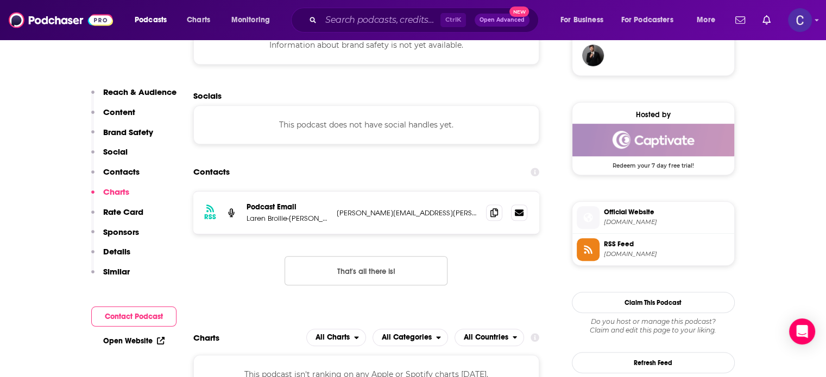
scroll to position [815, 0]
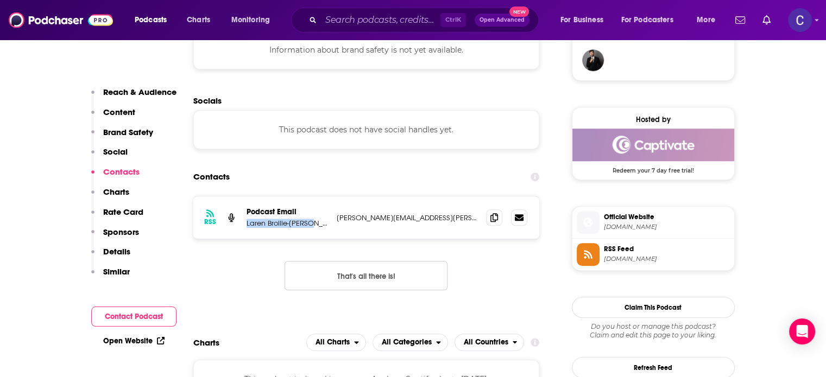
drag, startPoint x: 247, startPoint y: 223, endPoint x: 316, endPoint y: 224, distance: 69.0
click at [316, 224] on p "Laren Broilie-[PERSON_NAME]" at bounding box center [287, 223] width 81 height 9
copy p "Laren Broilie-[PERSON_NAME]"
click at [494, 217] on icon at bounding box center [494, 217] width 8 height 9
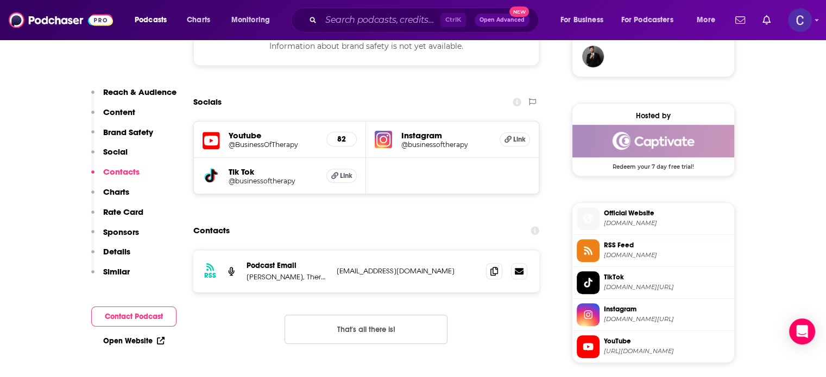
scroll to position [923, 0]
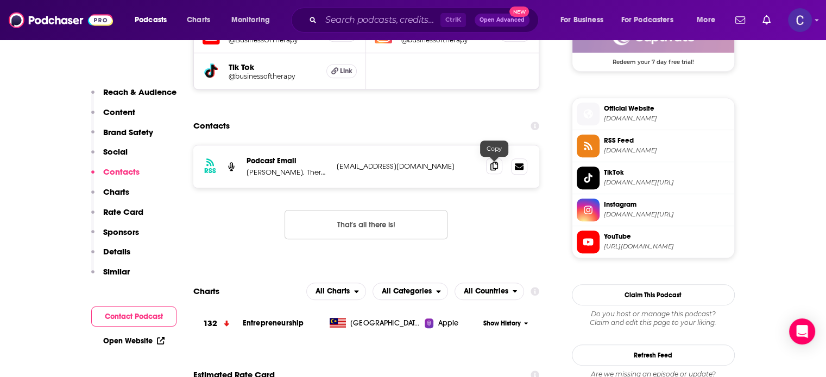
click at [495, 171] on icon at bounding box center [494, 166] width 8 height 9
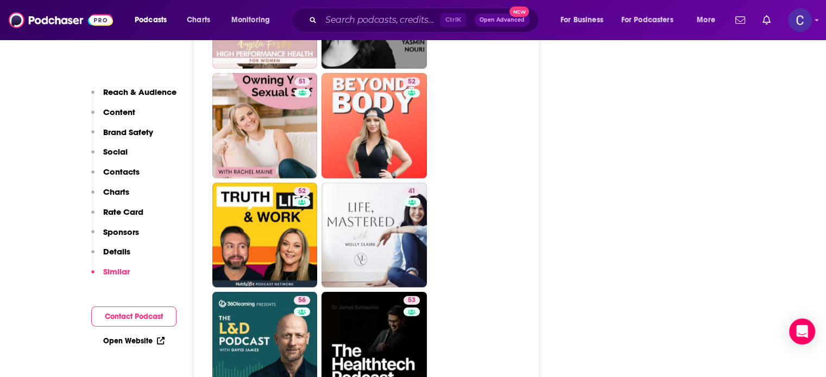
scroll to position [2661, 0]
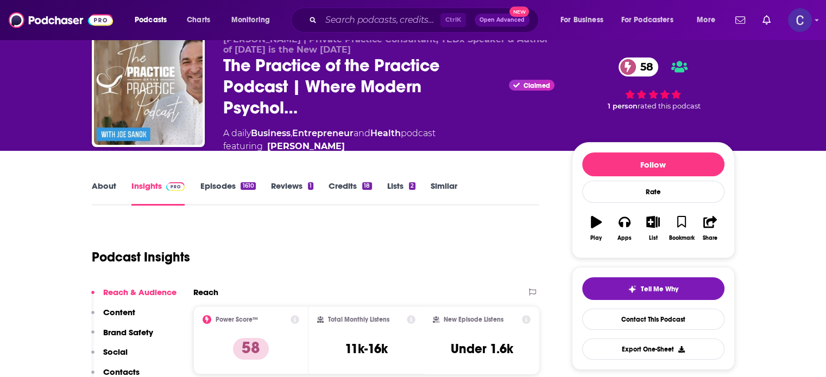
click at [221, 181] on link "Episodes 1610" at bounding box center [227, 193] width 55 height 25
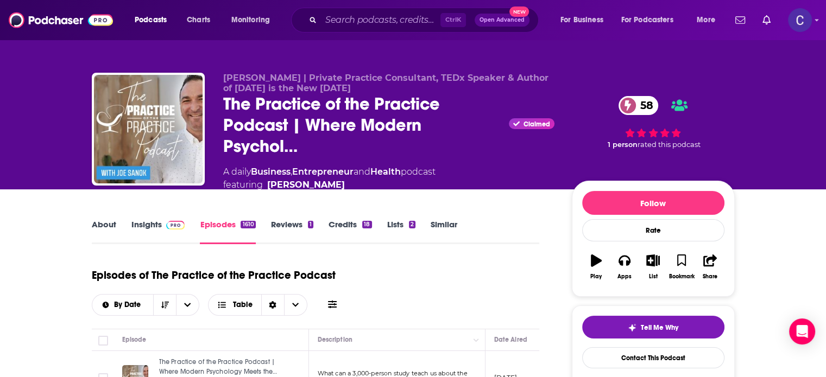
click at [110, 225] on link "About" at bounding box center [104, 231] width 24 height 25
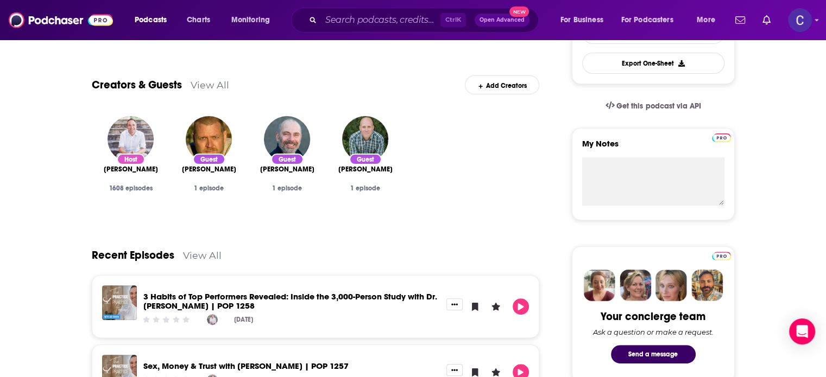
scroll to position [54, 0]
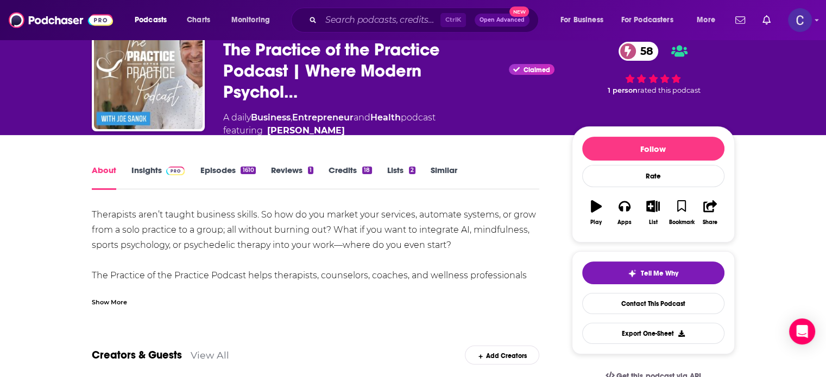
click at [152, 172] on link "Insights" at bounding box center [158, 177] width 54 height 25
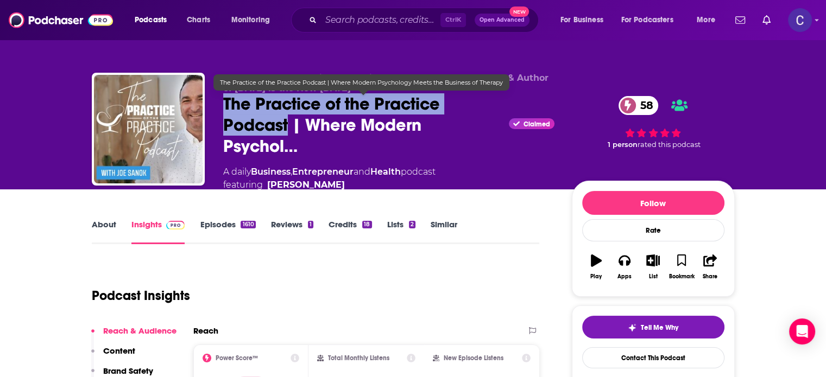
drag, startPoint x: 288, startPoint y: 126, endPoint x: 226, endPoint y: 104, distance: 65.6
click at [226, 104] on span "The Practice of the Practice Podcast | Where Modern Psychol…" at bounding box center [364, 125] width 282 height 64
copy h2 "The Practice of the Practice Podcast"
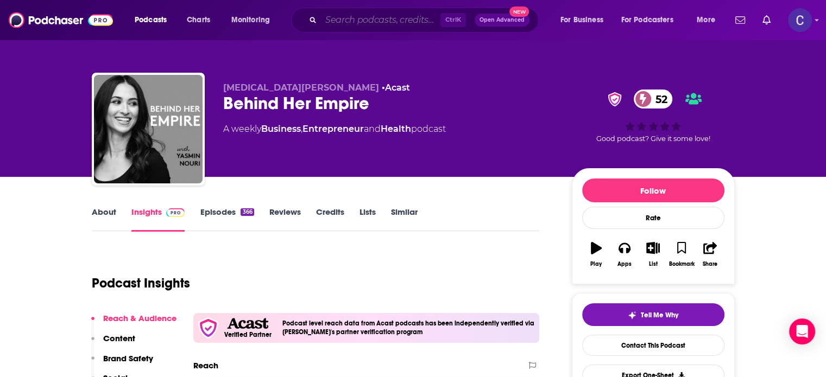
click at [345, 14] on input "Search podcasts, credits, & more..." at bounding box center [380, 19] width 119 height 17
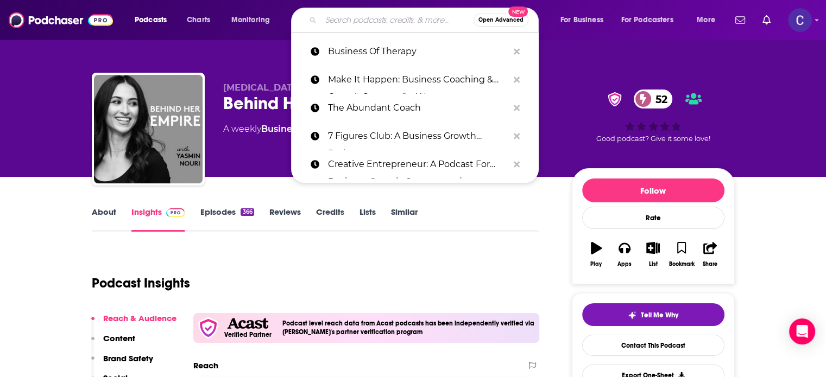
paste input "The Entrepreneurial Therapist Podcast"
type input "The Entrepreneurial Therapist Podcast"
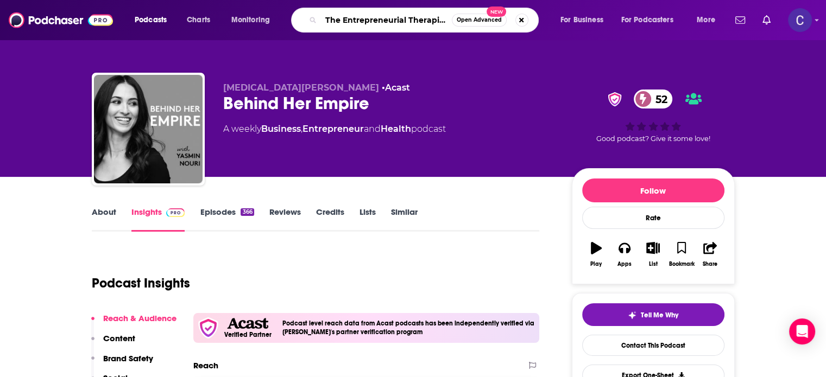
scroll to position [0, 33]
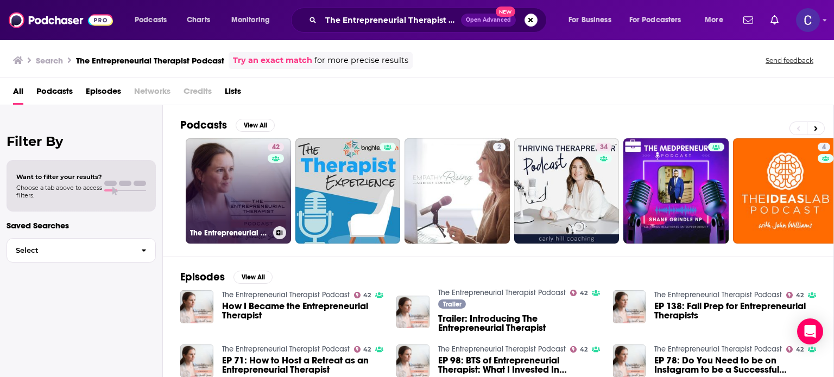
click at [230, 186] on link "42 The Entrepreneurial Therapist Podcast" at bounding box center [238, 191] width 105 height 105
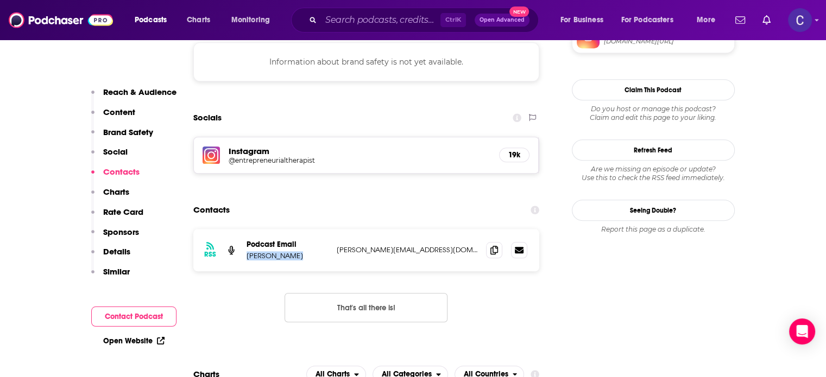
drag, startPoint x: 299, startPoint y: 216, endPoint x: 250, endPoint y: 220, distance: 49.6
click at [250, 229] on div "RSS Podcast Email [PERSON_NAME] [PERSON_NAME][EMAIL_ADDRESS][DOMAIN_NAME] [PERS…" at bounding box center [366, 250] width 347 height 42
click at [496, 246] on icon at bounding box center [494, 250] width 8 height 9
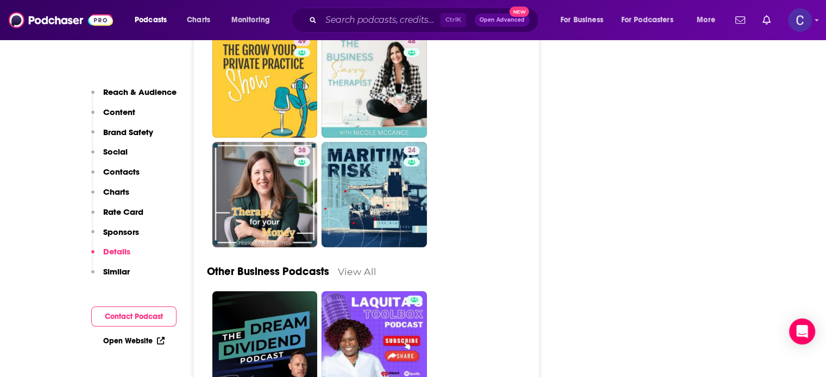
scroll to position [3259, 0]
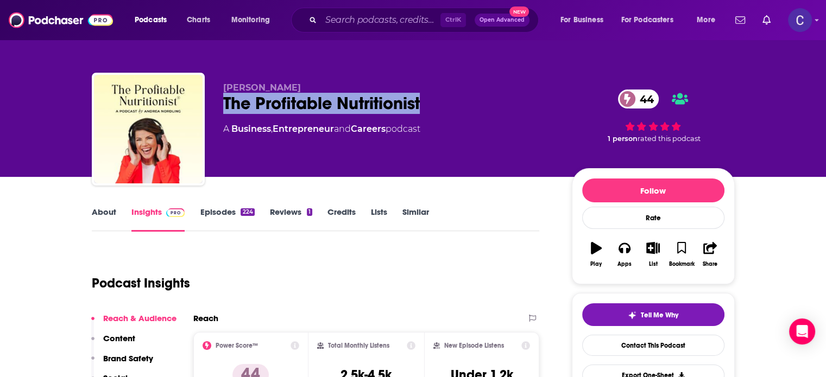
drag, startPoint x: 225, startPoint y: 104, endPoint x: 444, endPoint y: 99, distance: 218.9
click at [444, 99] on div "The Profitable Nutritionist 44" at bounding box center [388, 103] width 331 height 21
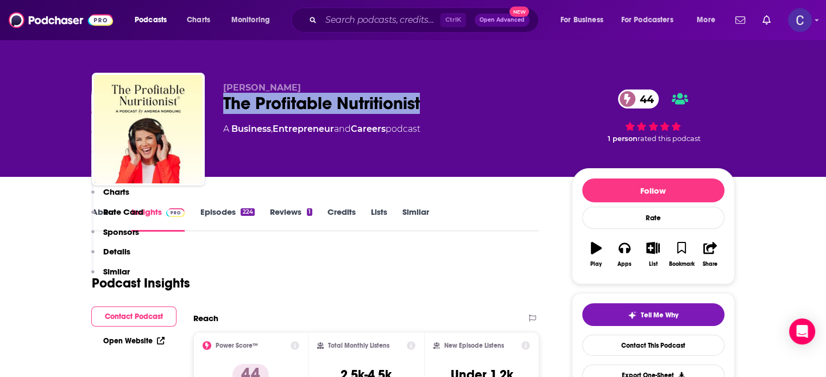
scroll to position [869, 0]
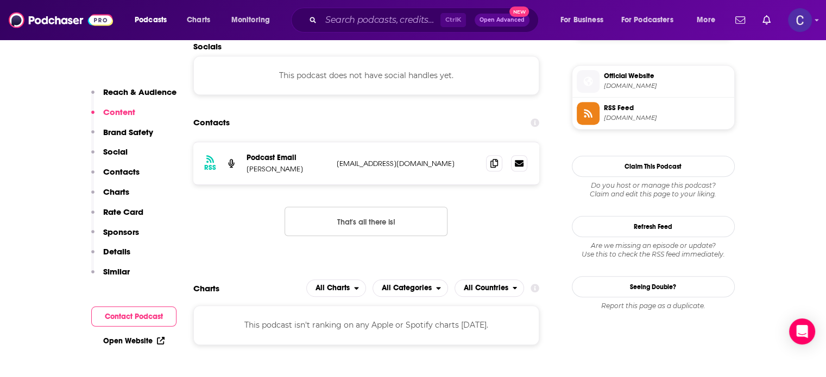
drag, startPoint x: 246, startPoint y: 168, endPoint x: 306, endPoint y: 173, distance: 61.0
click at [306, 173] on div "RSS Podcast Email [PERSON_NAME] [EMAIL_ADDRESS][DOMAIN_NAME] [EMAIL_ADDRESS][DO…" at bounding box center [366, 163] width 347 height 42
click at [492, 163] on icon at bounding box center [494, 163] width 8 height 9
click at [495, 163] on icon at bounding box center [494, 163] width 8 height 9
